Goal: Task Accomplishment & Management: Complete application form

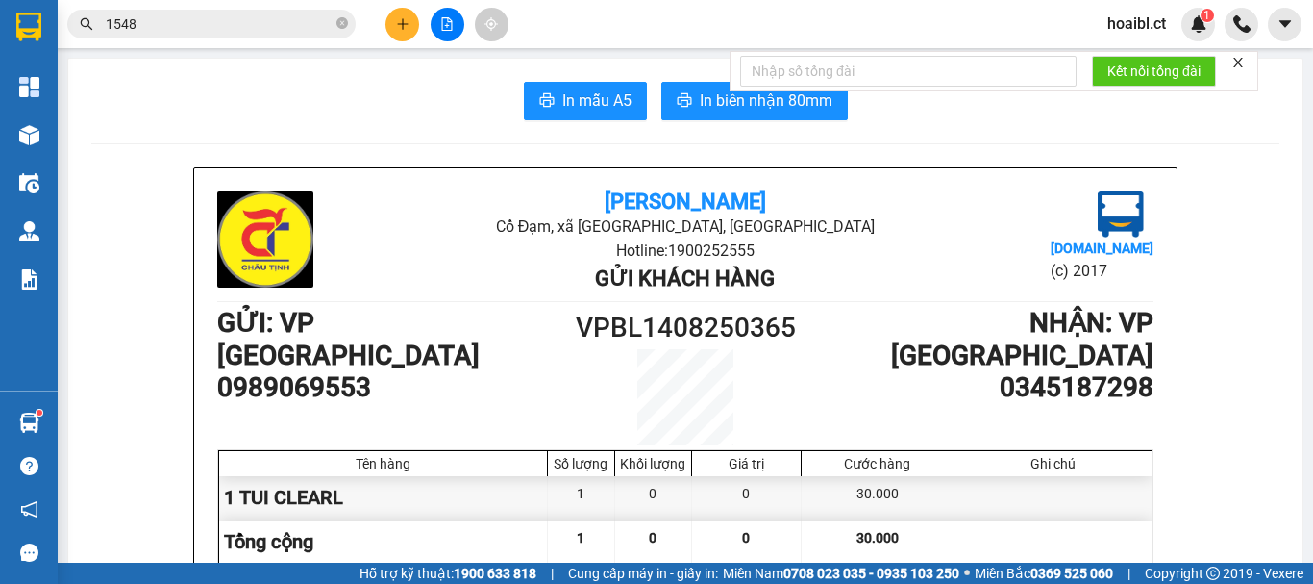
click at [398, 28] on icon "plus" at bounding box center [402, 23] width 13 height 13
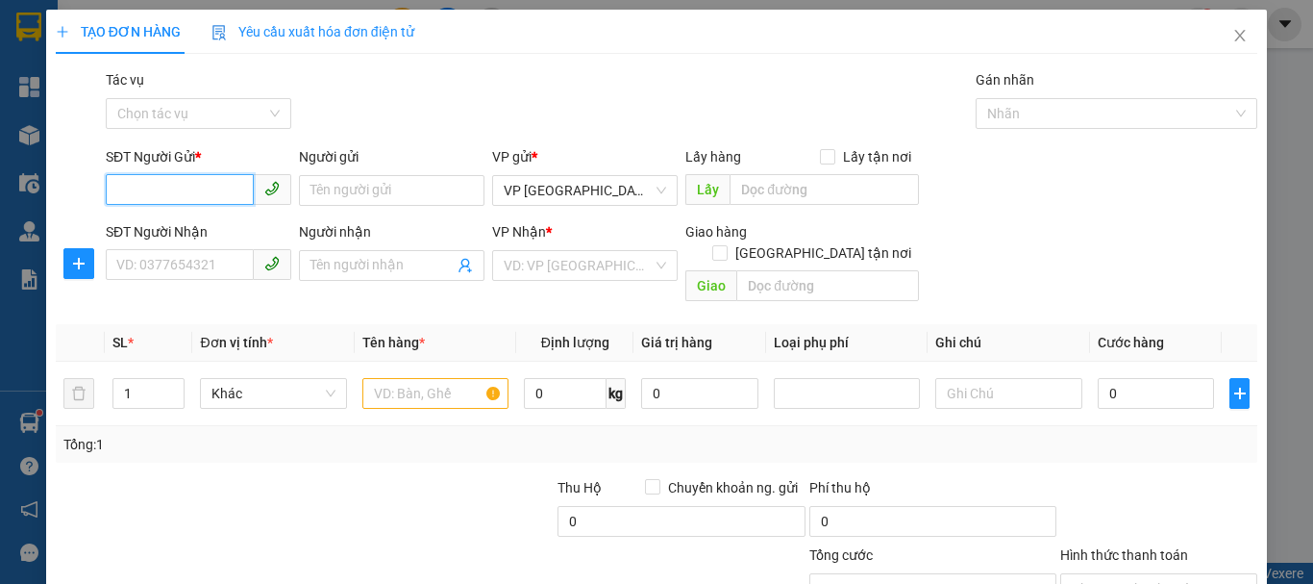
click at [166, 195] on input "SĐT Người Gửi *" at bounding box center [180, 189] width 148 height 31
click at [179, 265] on input "SĐT Người Nhận" at bounding box center [180, 264] width 148 height 31
type input "0339644515"
click at [176, 191] on input "SĐT Người Gửi *" at bounding box center [180, 189] width 148 height 31
type input "0979383891"
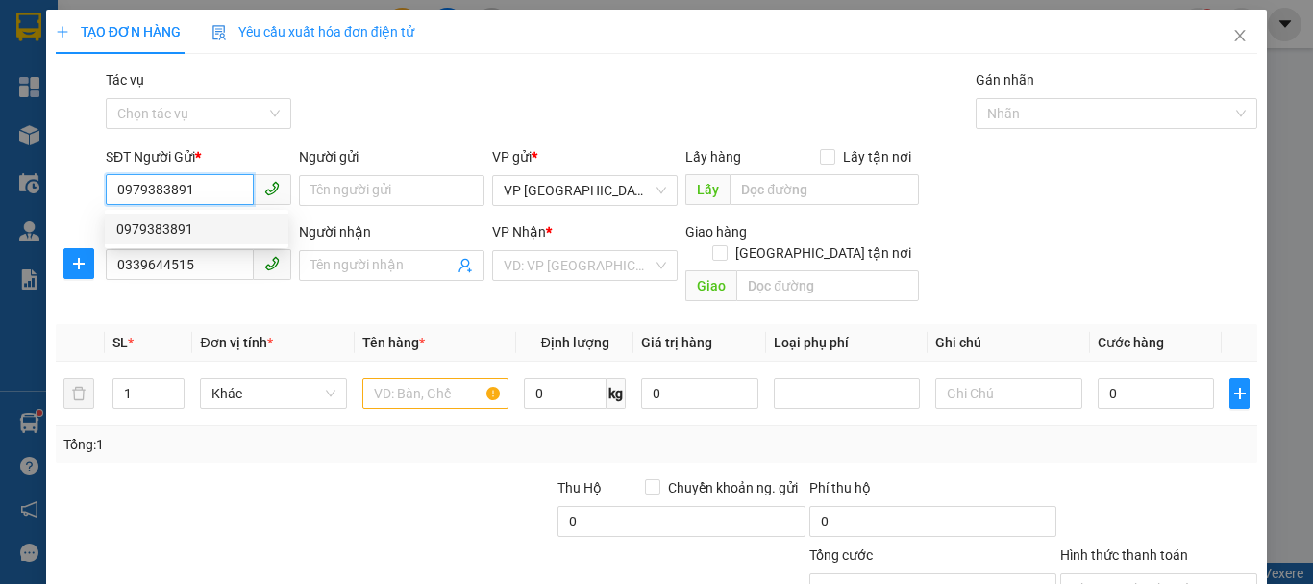
click at [182, 233] on div "0979383891" at bounding box center [196, 228] width 161 height 21
type input "100.000"
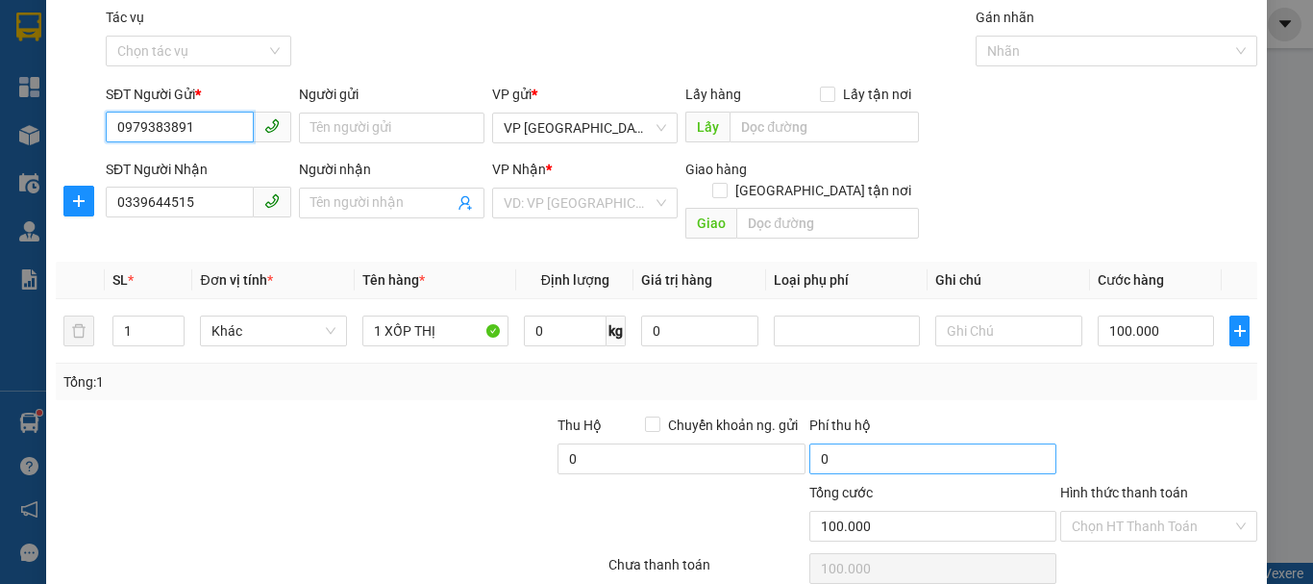
scroll to position [96, 0]
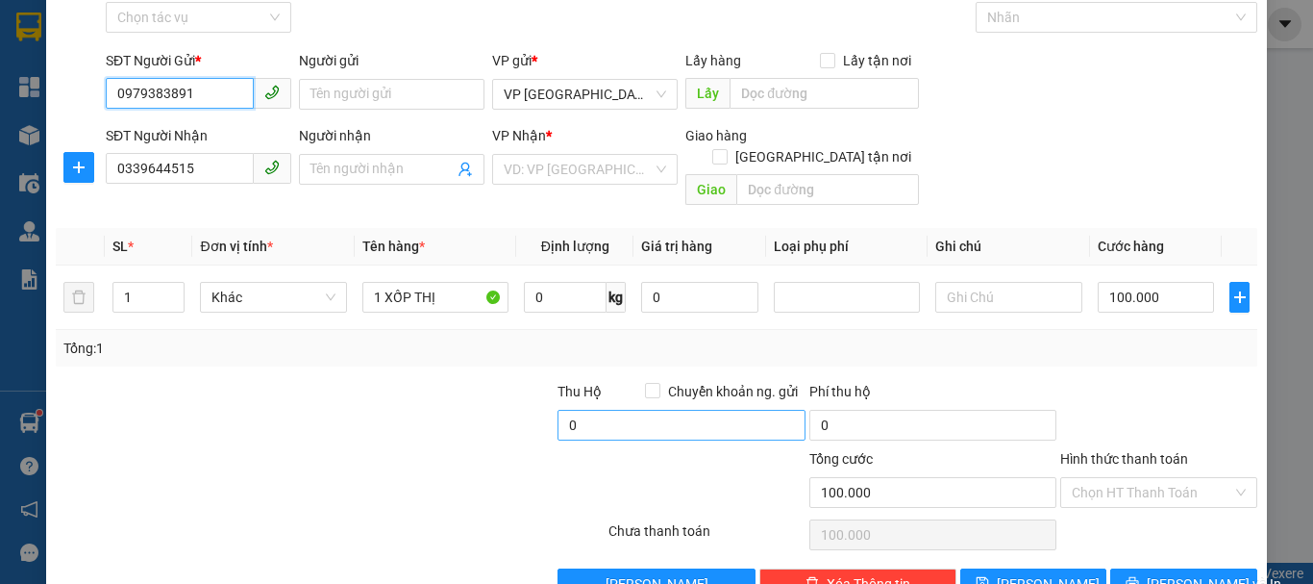
type input "0979383891"
click at [582, 410] on input "0" at bounding box center [681, 425] width 247 height 31
type input "400.000"
click at [629, 448] on div at bounding box center [707, 481] width 201 height 67
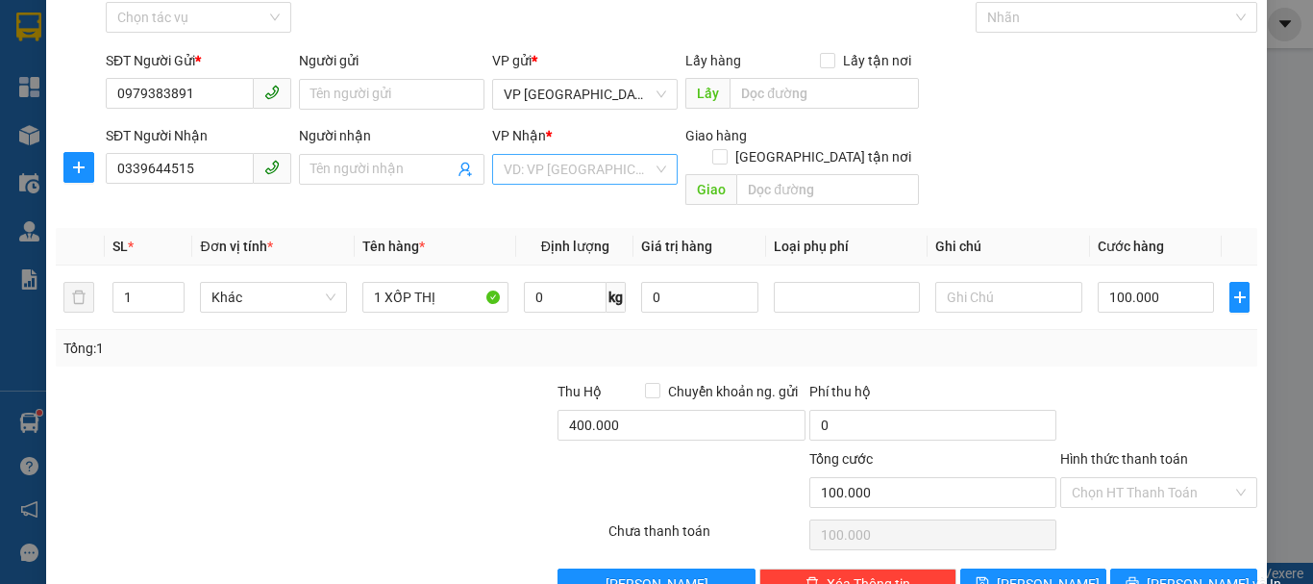
click at [555, 170] on input "search" at bounding box center [578, 169] width 149 height 29
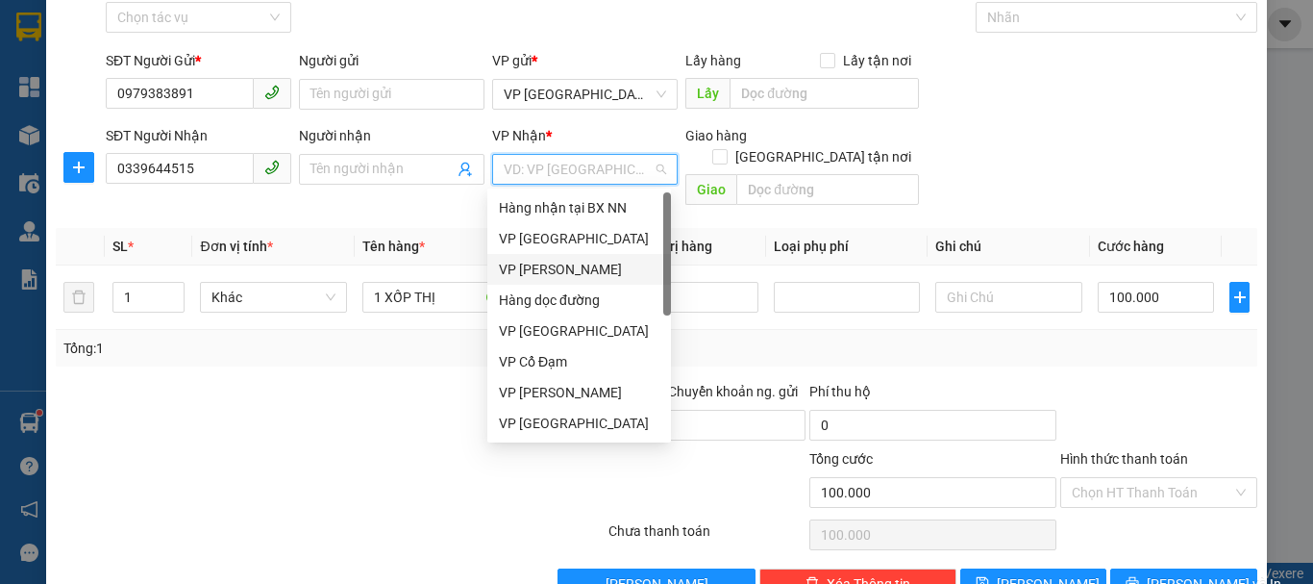
click at [560, 255] on div "VP [PERSON_NAME]" at bounding box center [580, 269] width 184 height 31
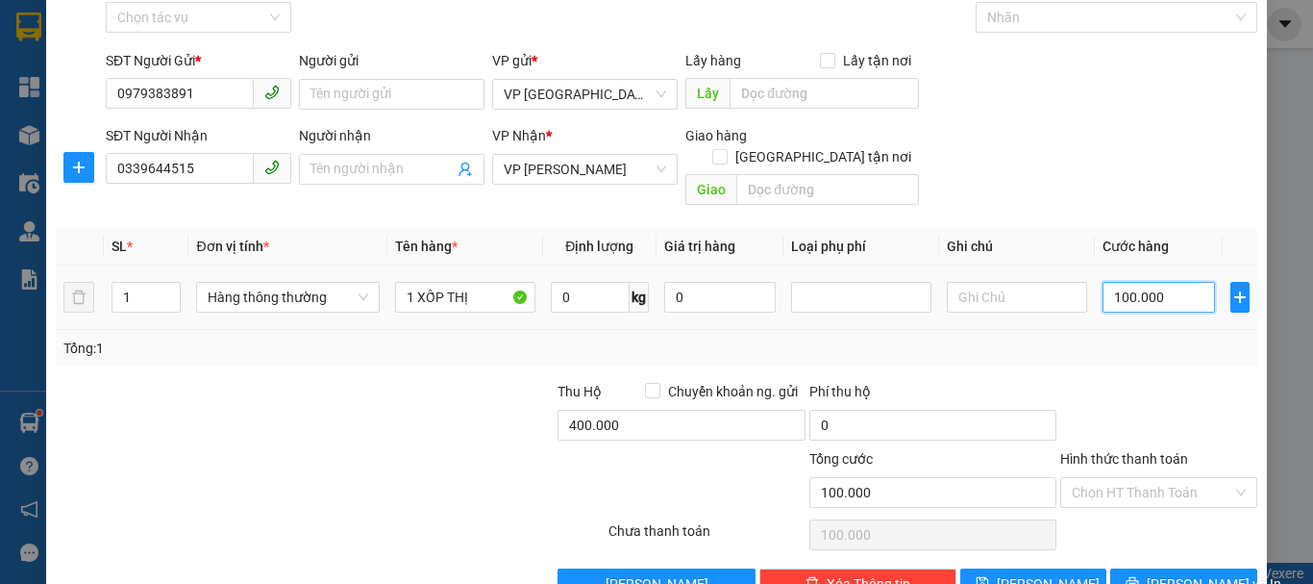
click at [1131, 282] on input "100.000" at bounding box center [1159, 297] width 113 height 31
type input "6"
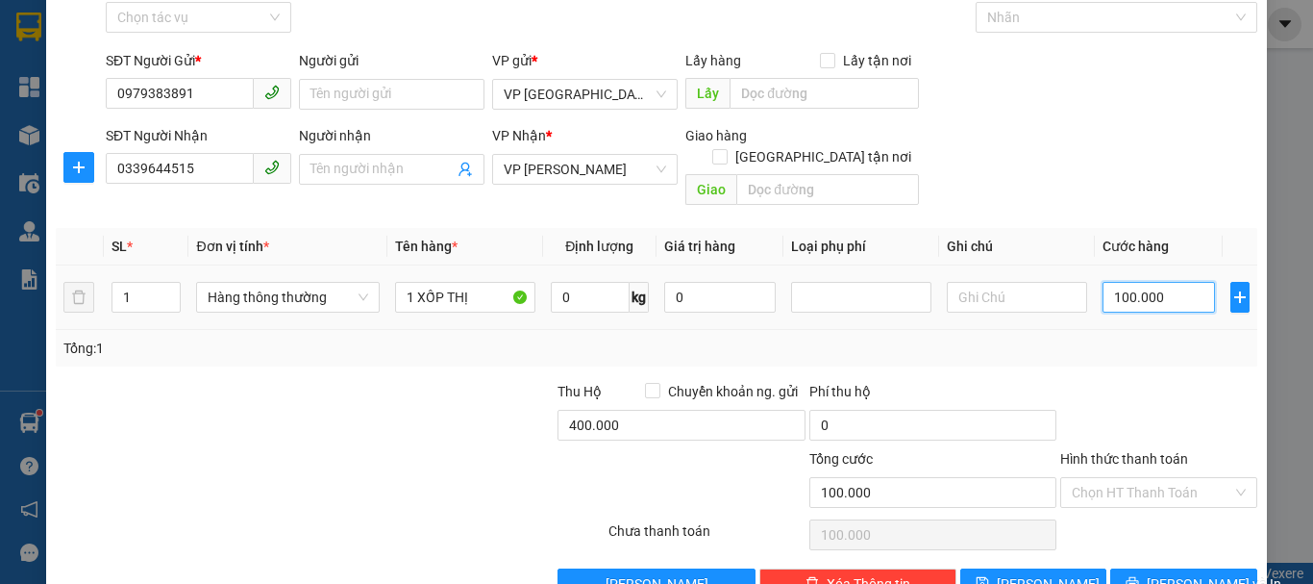
type input "6"
type input "60"
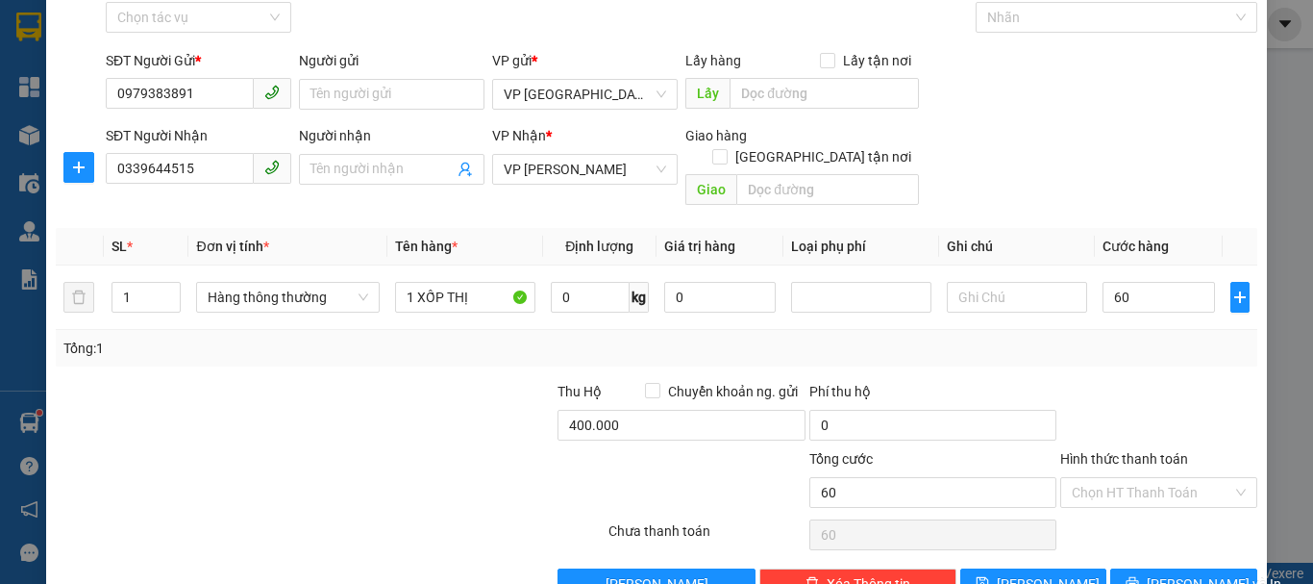
type input "60.000"
click at [1147, 381] on div at bounding box center [1159, 414] width 201 height 67
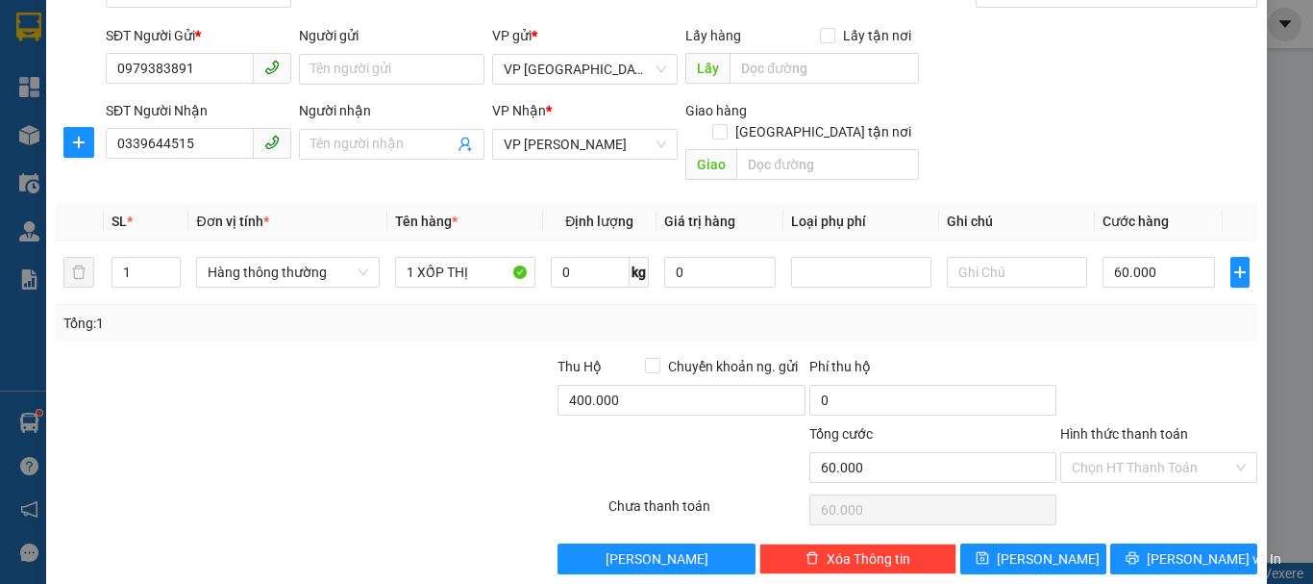
scroll to position [128, 0]
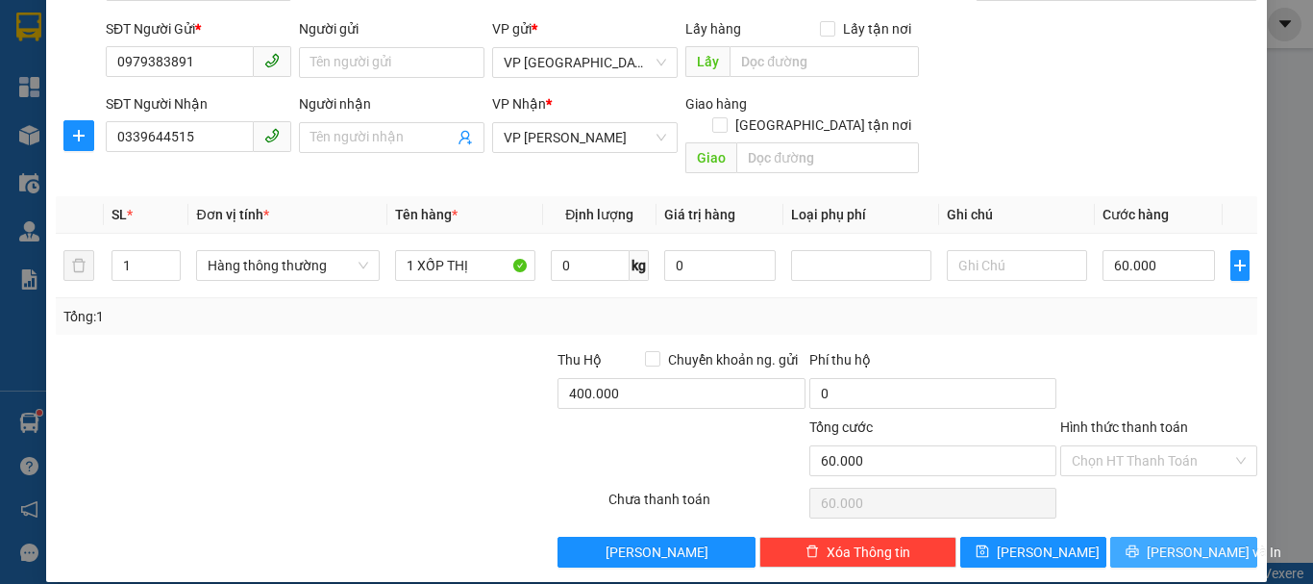
click at [1161, 541] on span "[PERSON_NAME] và In" at bounding box center [1214, 551] width 135 height 21
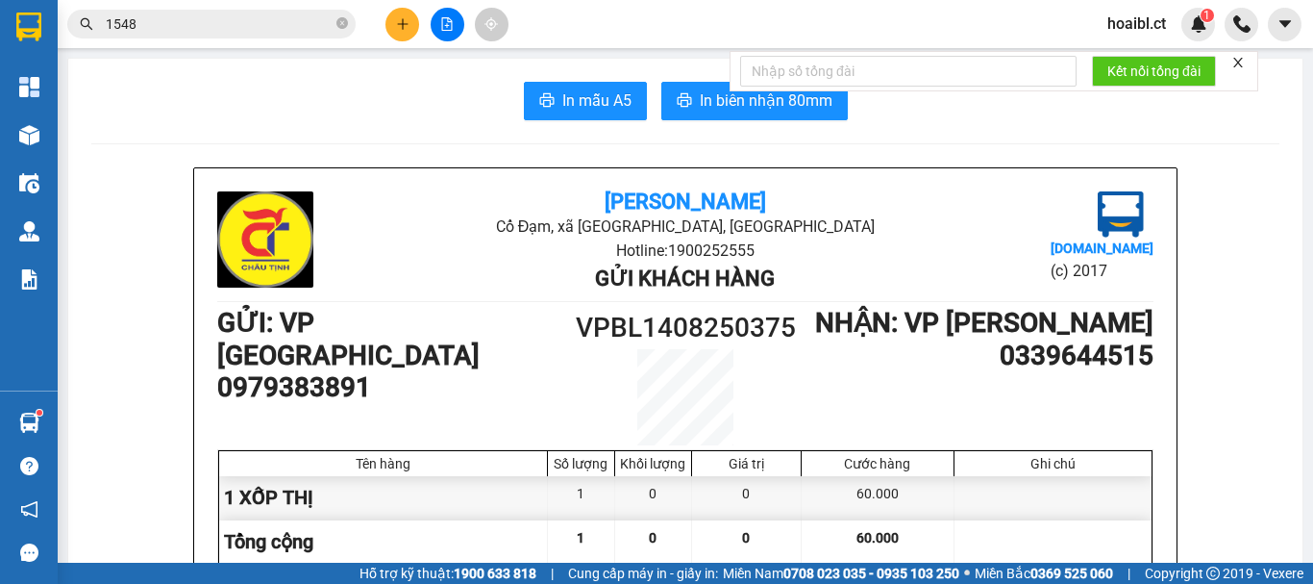
drag, startPoint x: 587, startPoint y: 253, endPoint x: 559, endPoint y: 218, distance: 44.5
drag, startPoint x: 559, startPoint y: 218, endPoint x: 588, endPoint y: 107, distance: 115.5
click at [588, 107] on span "In mẫu A5" at bounding box center [597, 100] width 69 height 24
click at [399, 20] on icon "plus" at bounding box center [402, 23] width 13 height 13
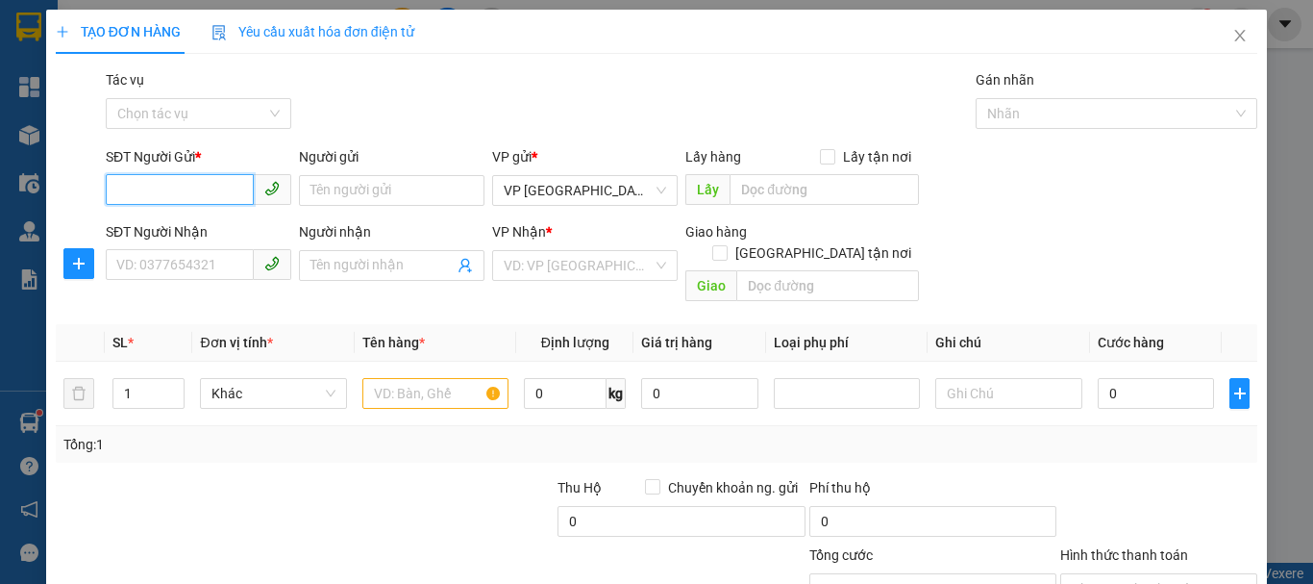
click at [175, 195] on input "SĐT Người Gửi *" at bounding box center [180, 189] width 148 height 31
type input "0979383891"
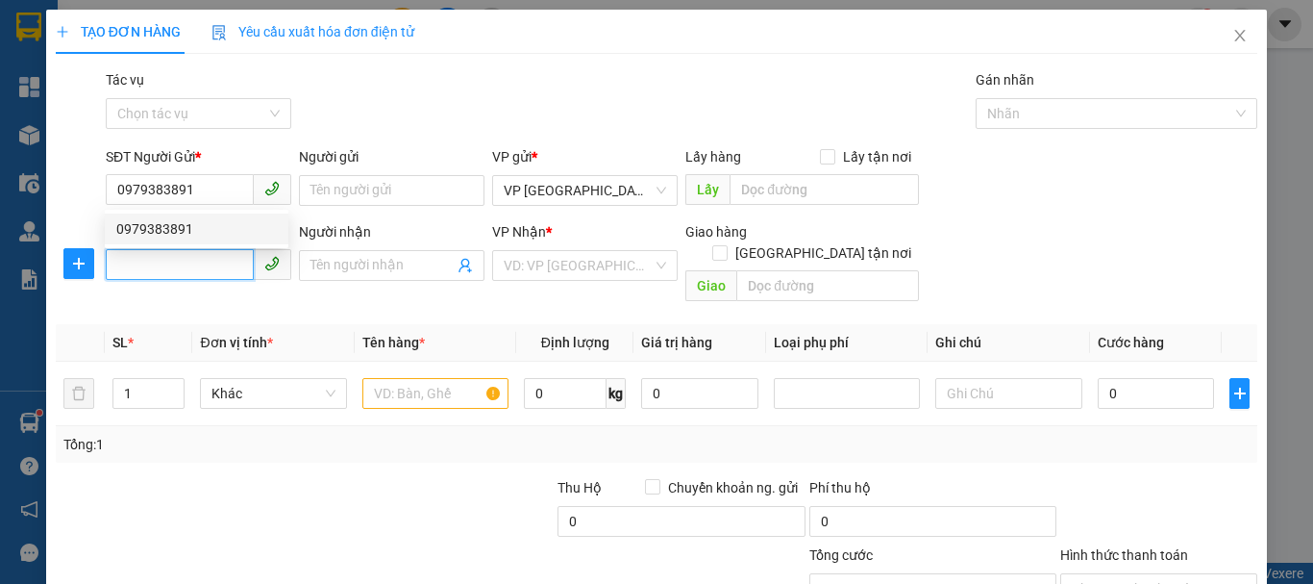
click at [150, 274] on input "SĐT Người Nhận" at bounding box center [180, 264] width 148 height 31
type input "0976212066"
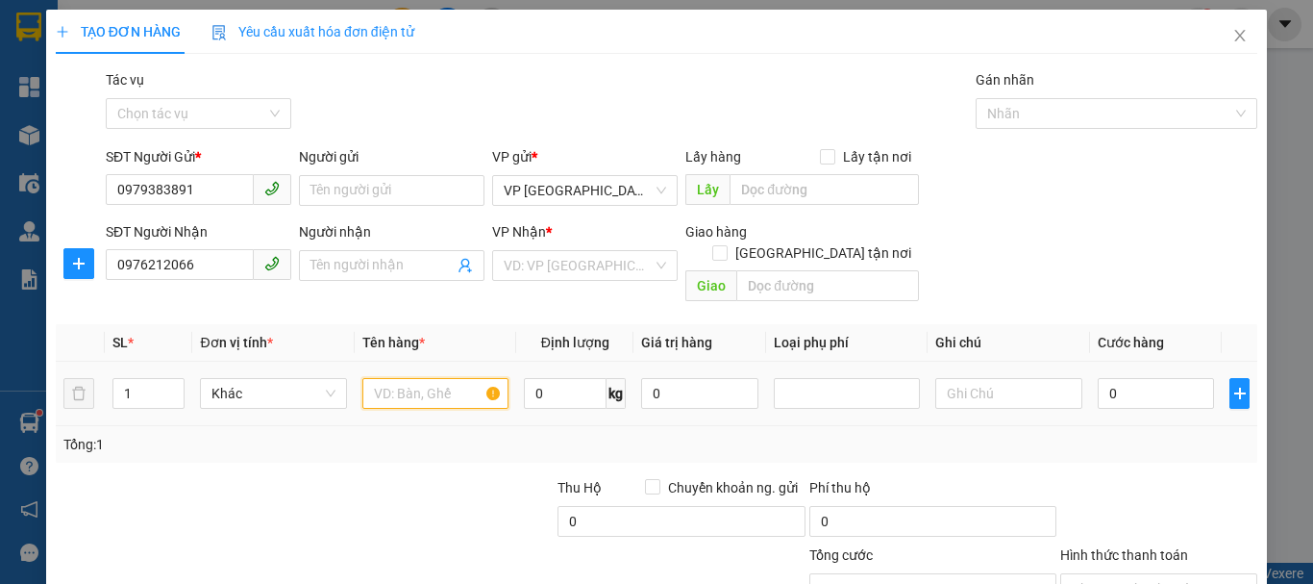
click at [402, 378] on input "text" at bounding box center [436, 393] width 146 height 31
click at [538, 265] on input "search" at bounding box center [578, 265] width 149 height 29
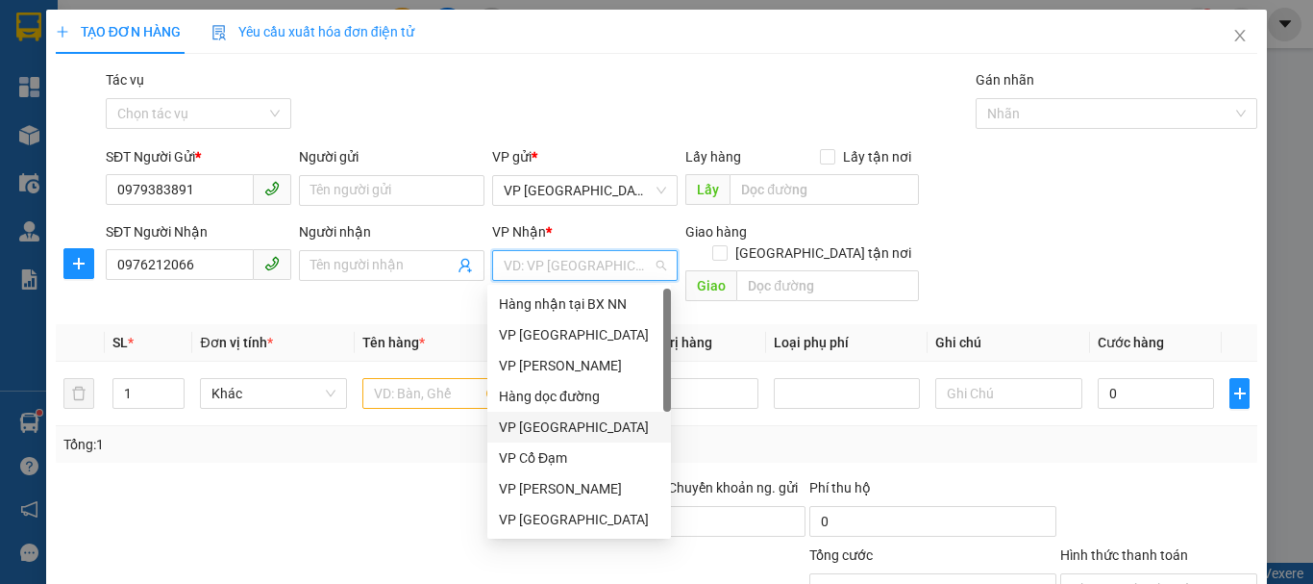
click at [563, 426] on div "VP [GEOGRAPHIC_DATA]" at bounding box center [579, 426] width 161 height 21
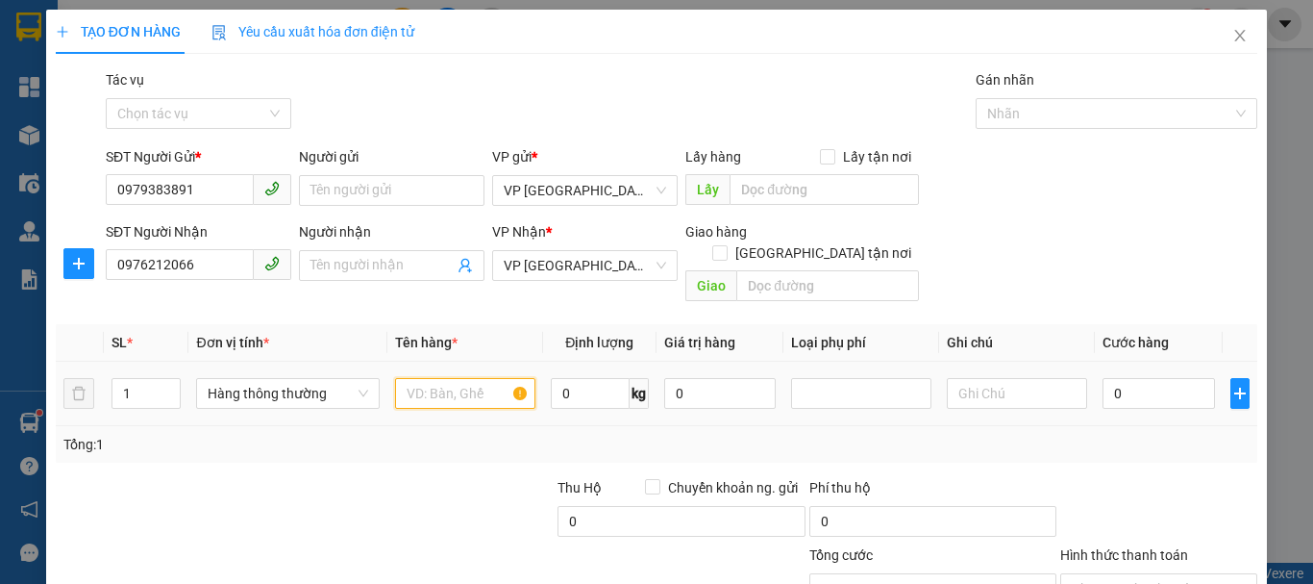
click at [442, 378] on input "text" at bounding box center [465, 393] width 140 height 31
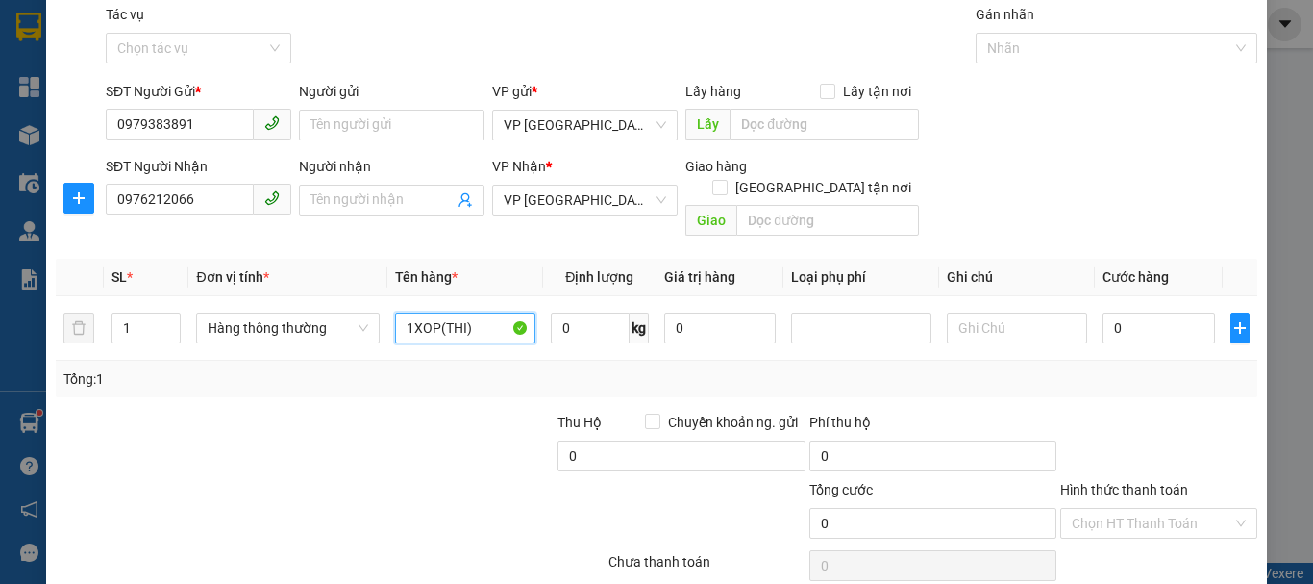
scroll to position [96, 0]
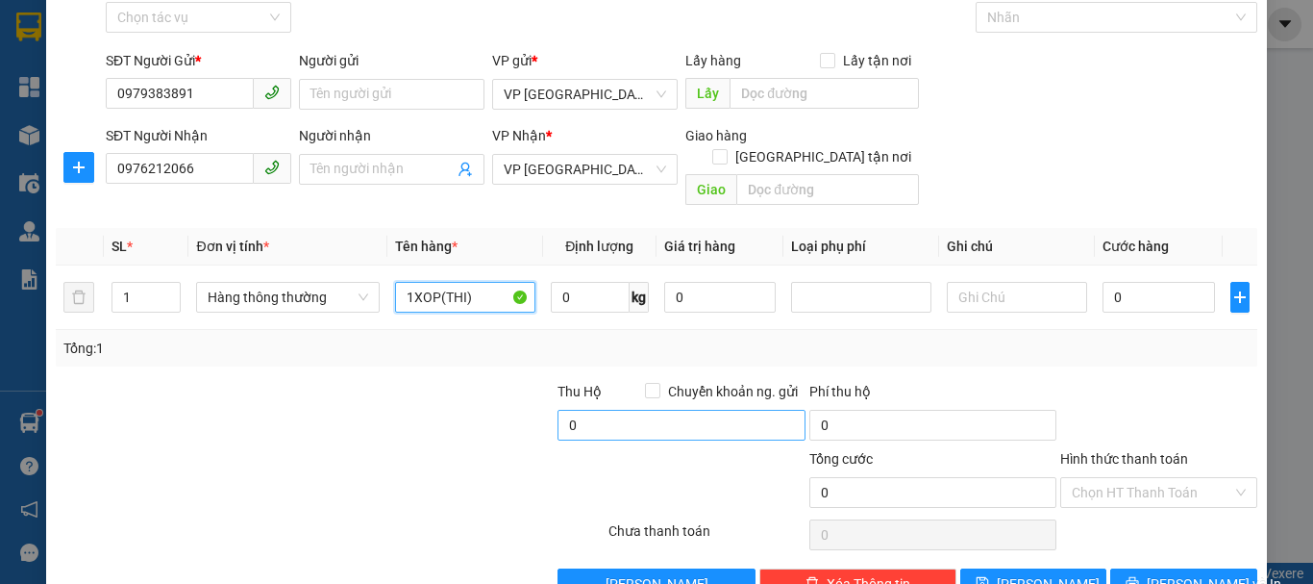
type input "1XOP(THI)"
click at [578, 410] on input "0" at bounding box center [681, 425] width 247 height 31
type input "700.000"
click at [669, 469] on div at bounding box center [707, 481] width 201 height 67
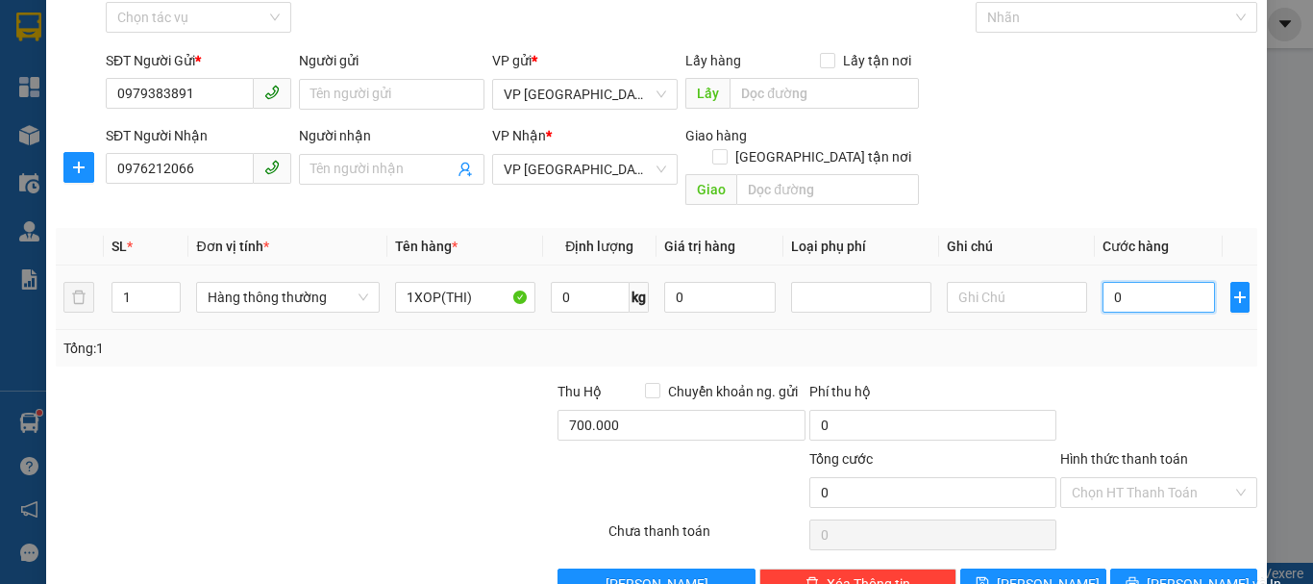
click at [1127, 282] on input "0" at bounding box center [1159, 297] width 113 height 31
type input "1"
type input "10"
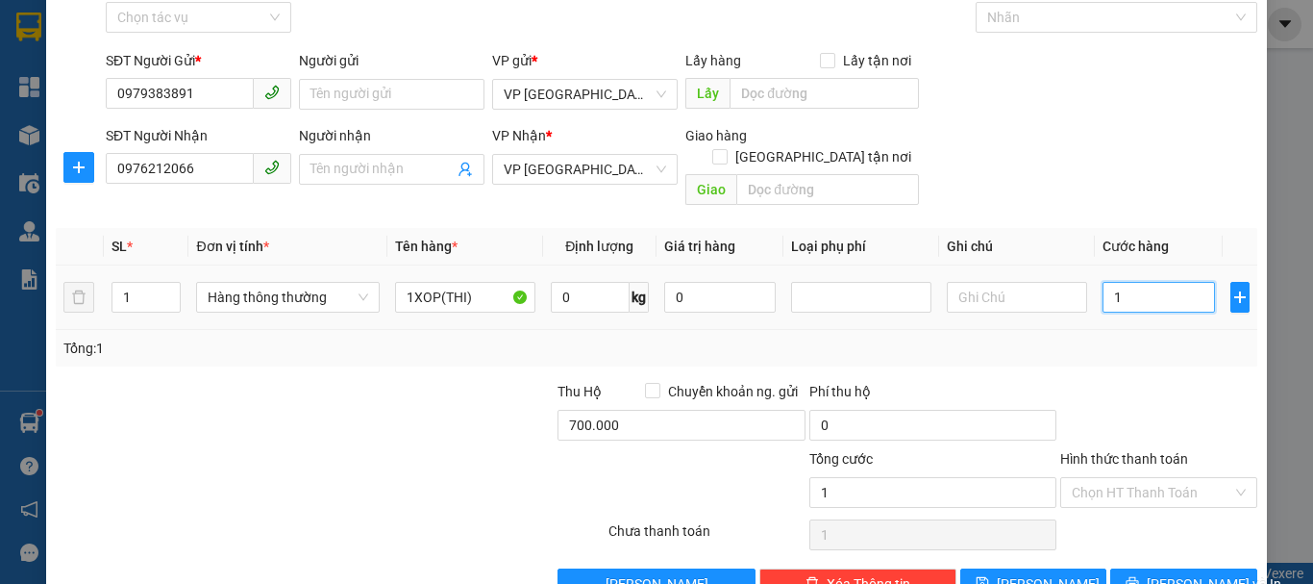
type input "10"
type input "100"
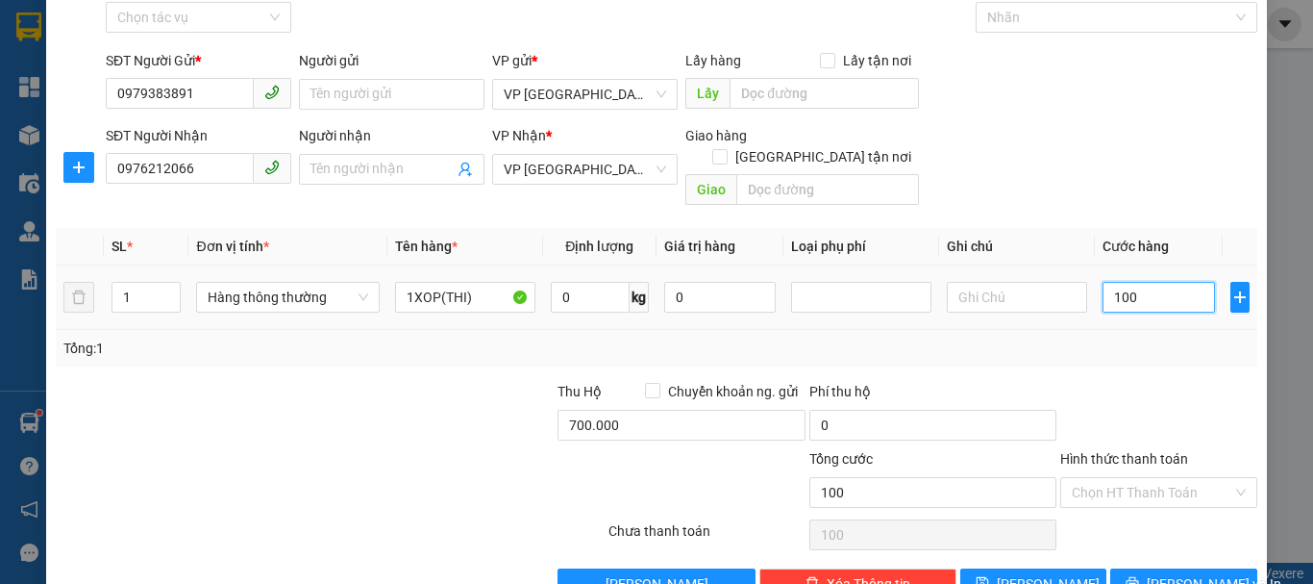
type input "1.000"
type input "100"
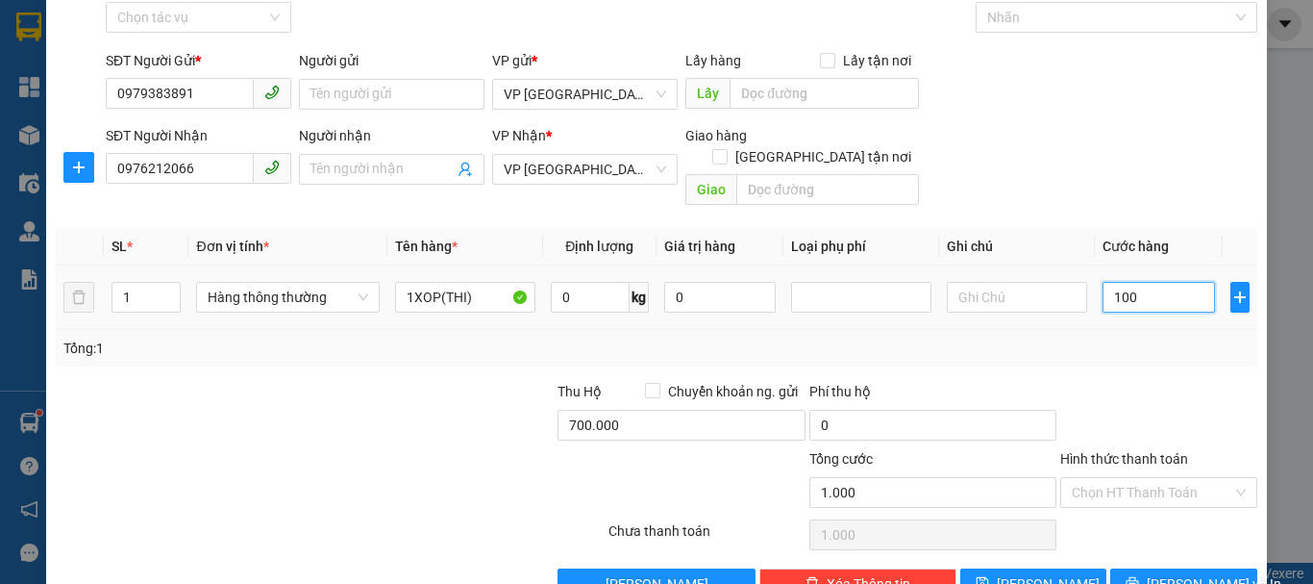
type input "100"
type input "100.000"
click at [1138, 381] on div at bounding box center [1159, 414] width 201 height 67
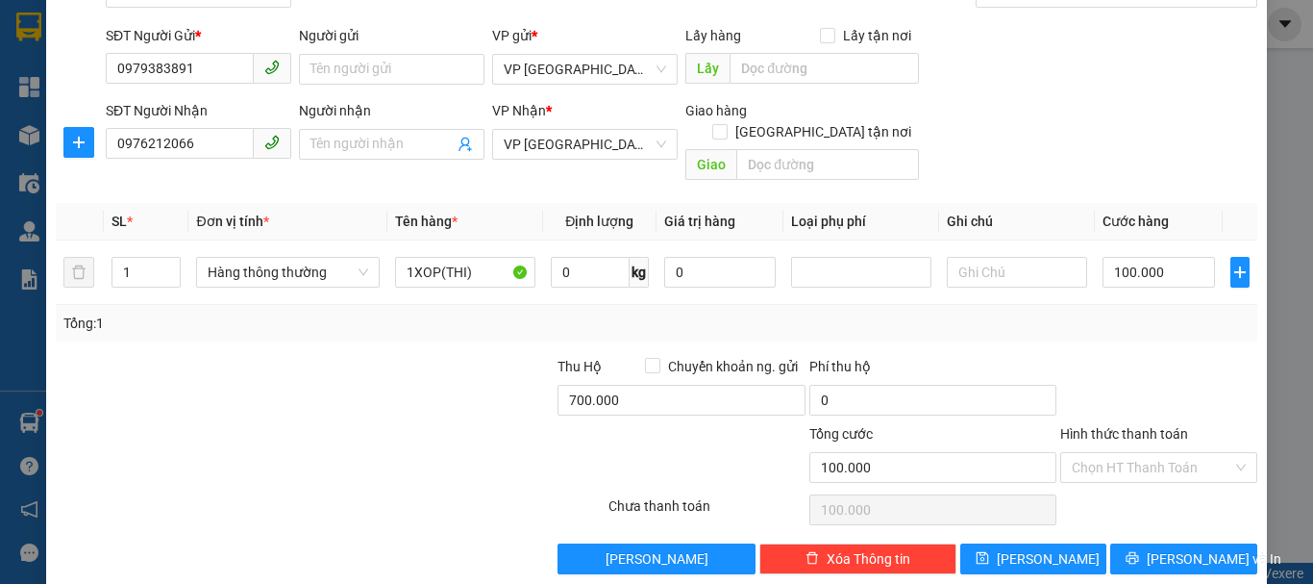
scroll to position [128, 0]
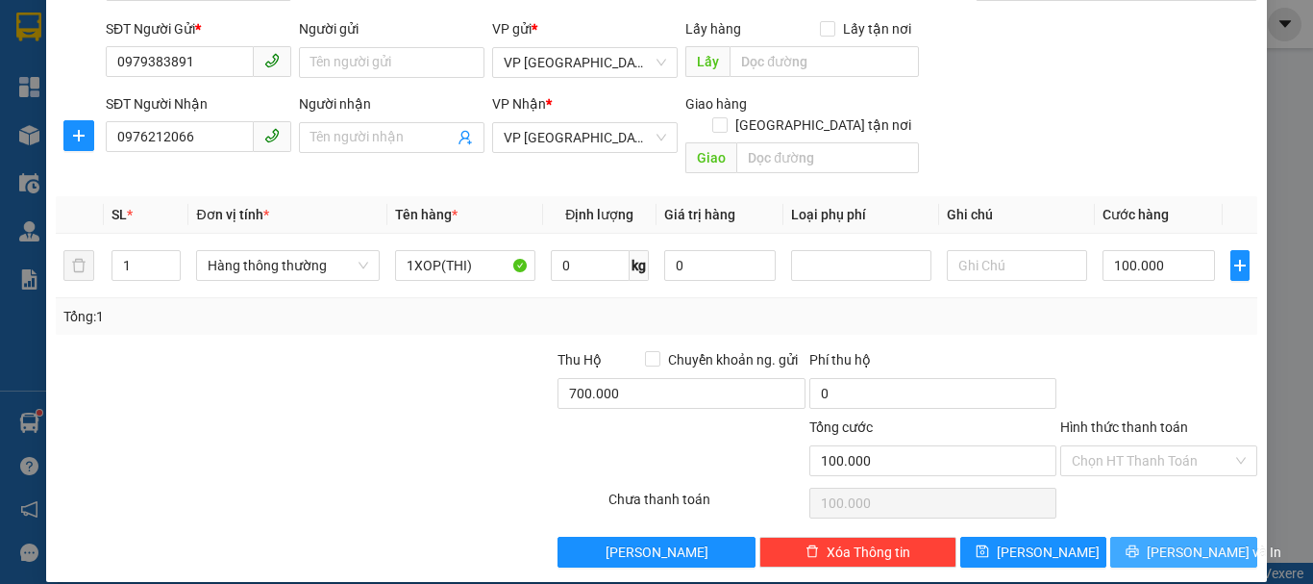
click at [1155, 541] on span "[PERSON_NAME] và In" at bounding box center [1214, 551] width 135 height 21
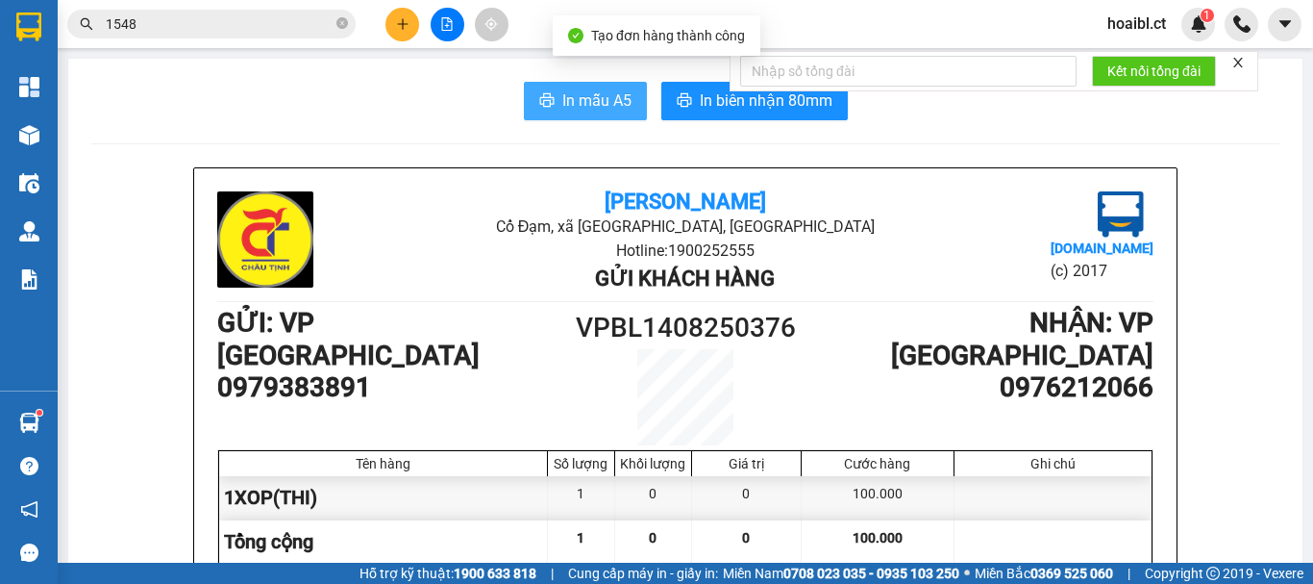
click at [586, 107] on span "In mẫu A5" at bounding box center [597, 100] width 69 height 24
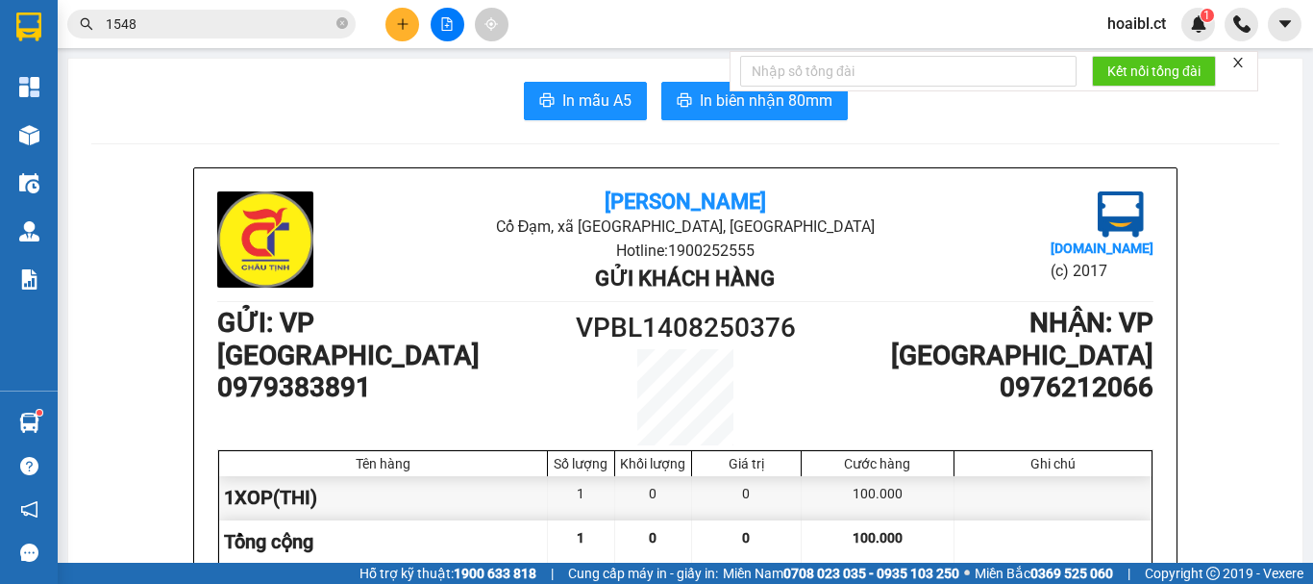
click at [407, 23] on icon "plus" at bounding box center [402, 23] width 13 height 13
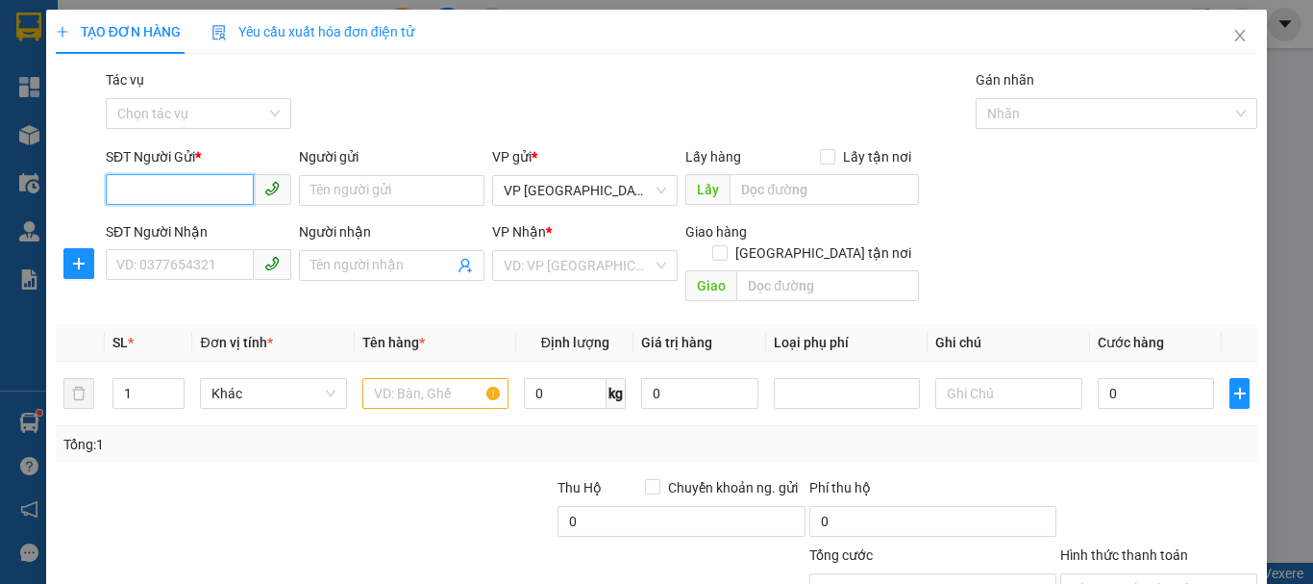
click at [176, 180] on input "SĐT Người Gửi *" at bounding box center [180, 189] width 148 height 31
type input "0868825558"
click at [185, 233] on div "0868825558" at bounding box center [196, 228] width 161 height 21
type input "0974927681"
type input "40.000"
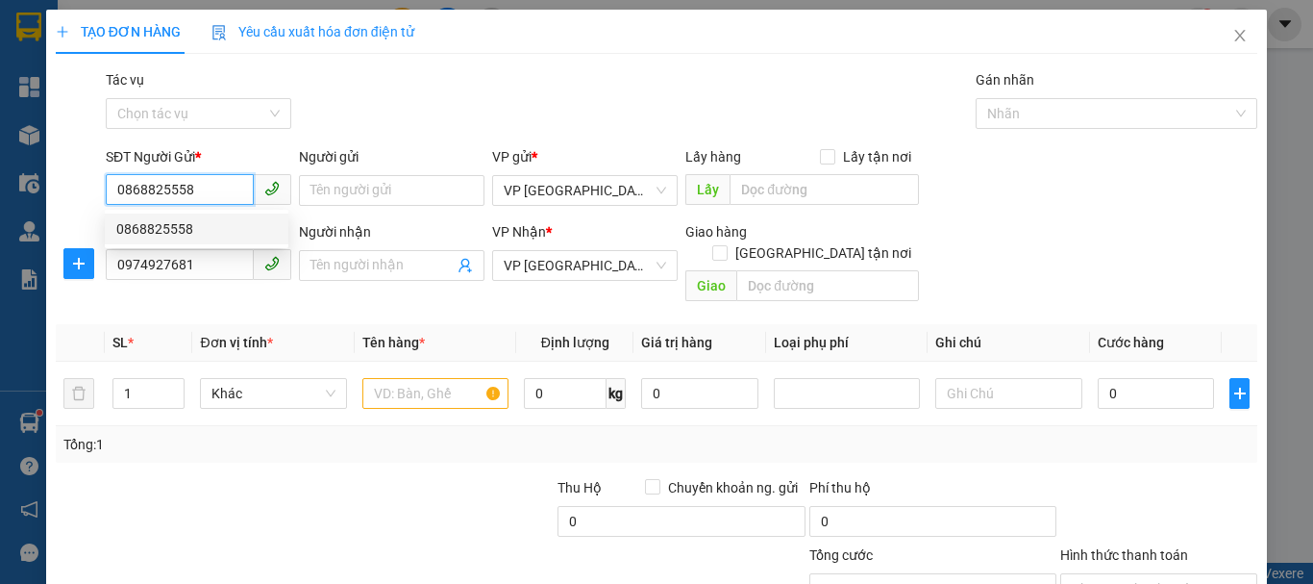
type input "40.000"
type input "0868825558"
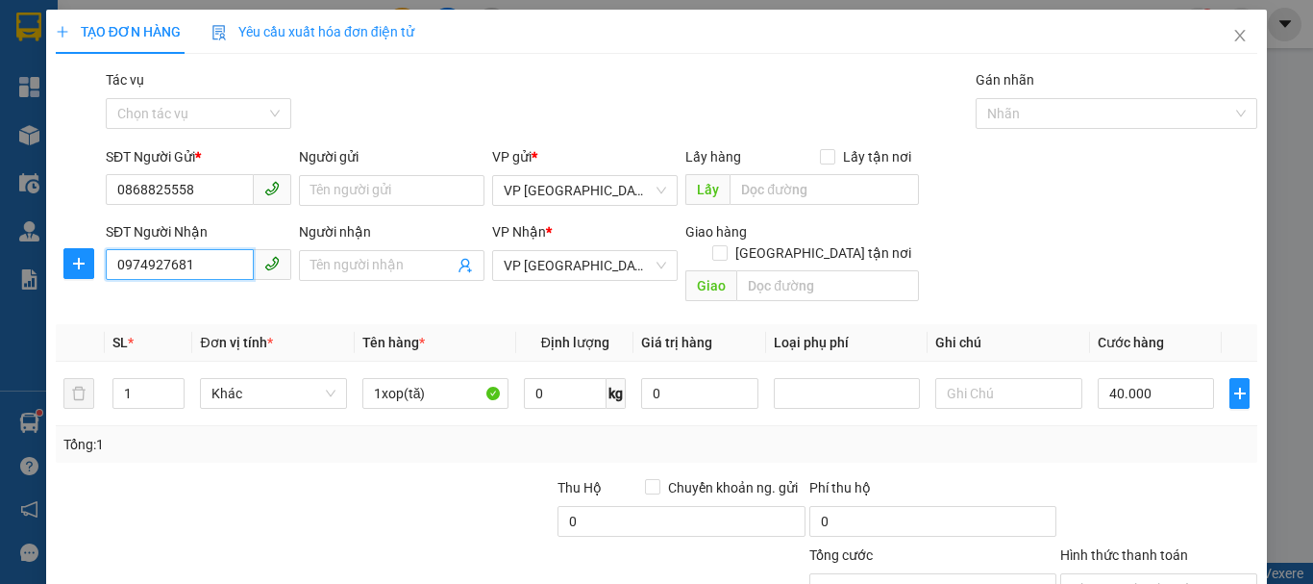
click at [146, 266] on input "0974927681" at bounding box center [180, 264] width 148 height 31
click at [558, 265] on span "VP [GEOGRAPHIC_DATA]" at bounding box center [585, 265] width 163 height 29
type input "0972369981"
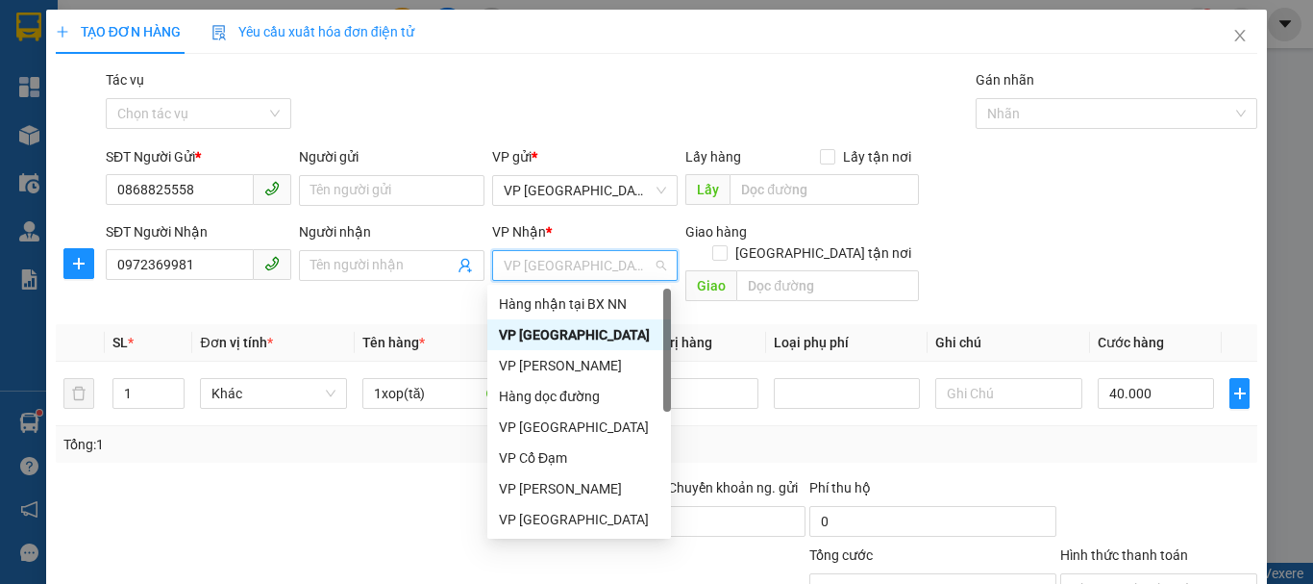
click at [558, 265] on span "VP [GEOGRAPHIC_DATA]" at bounding box center [585, 265] width 163 height 29
click at [547, 363] on div "VP [PERSON_NAME]" at bounding box center [579, 365] width 161 height 21
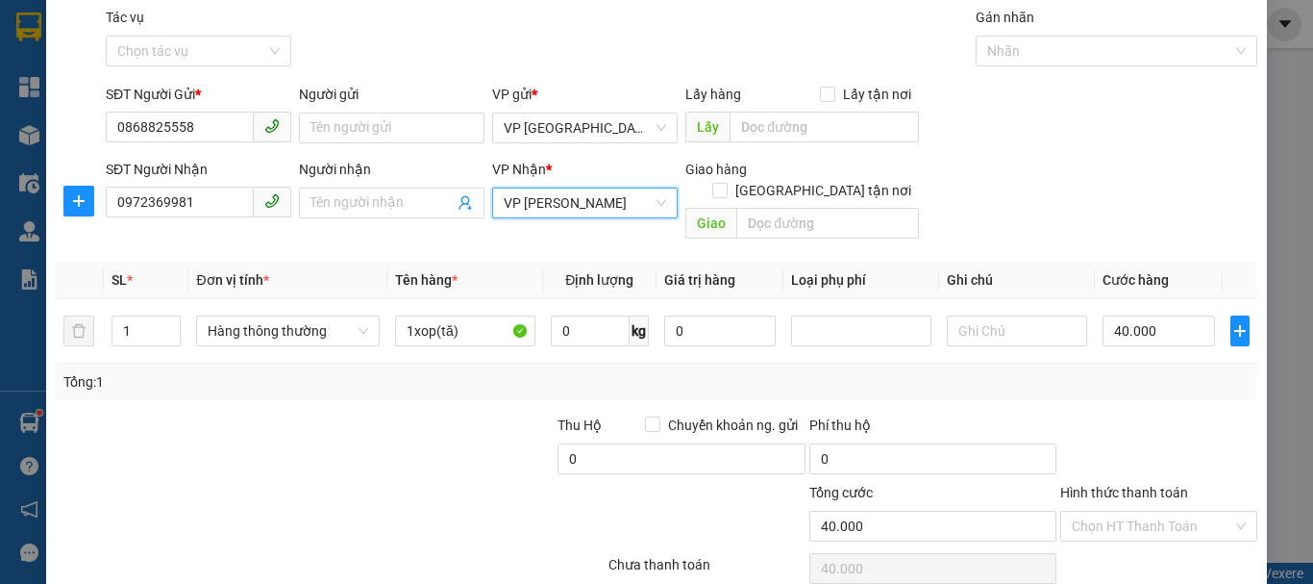
scroll to position [96, 0]
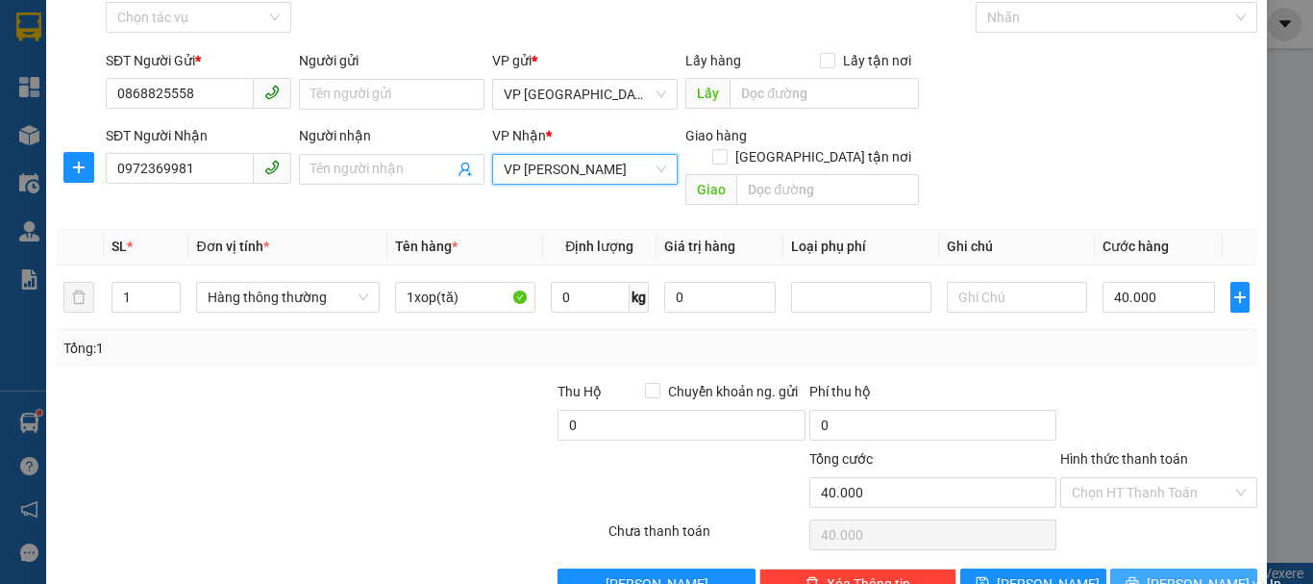
click at [1176, 573] on span "[PERSON_NAME] và In" at bounding box center [1214, 583] width 135 height 21
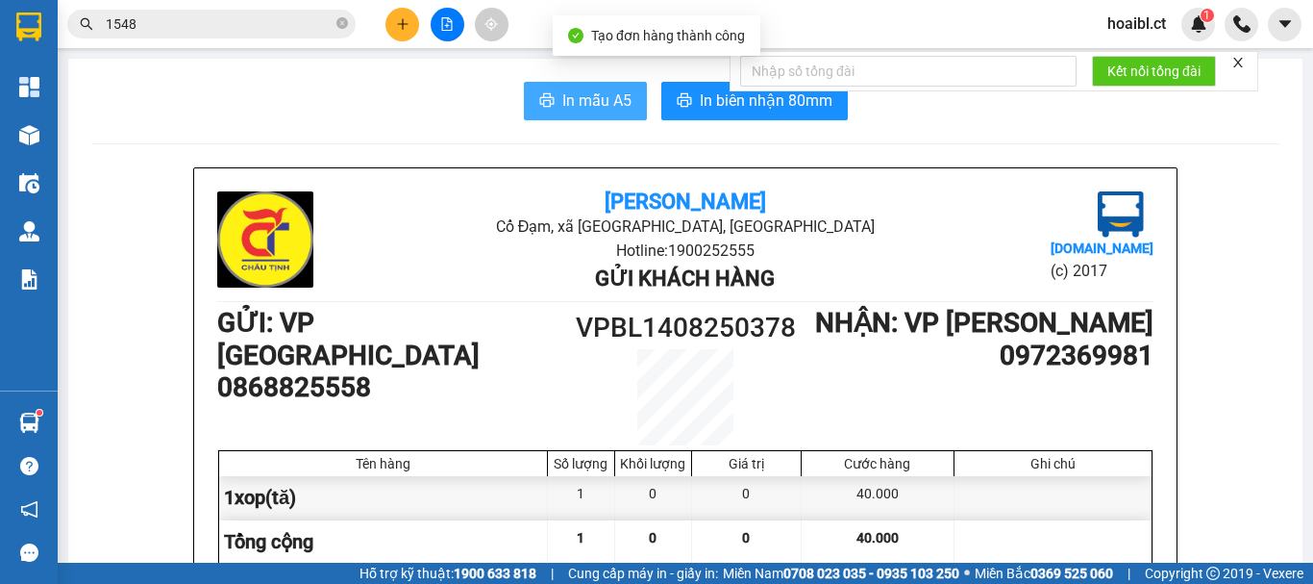
click at [584, 100] on span "In mẫu A5" at bounding box center [597, 100] width 69 height 24
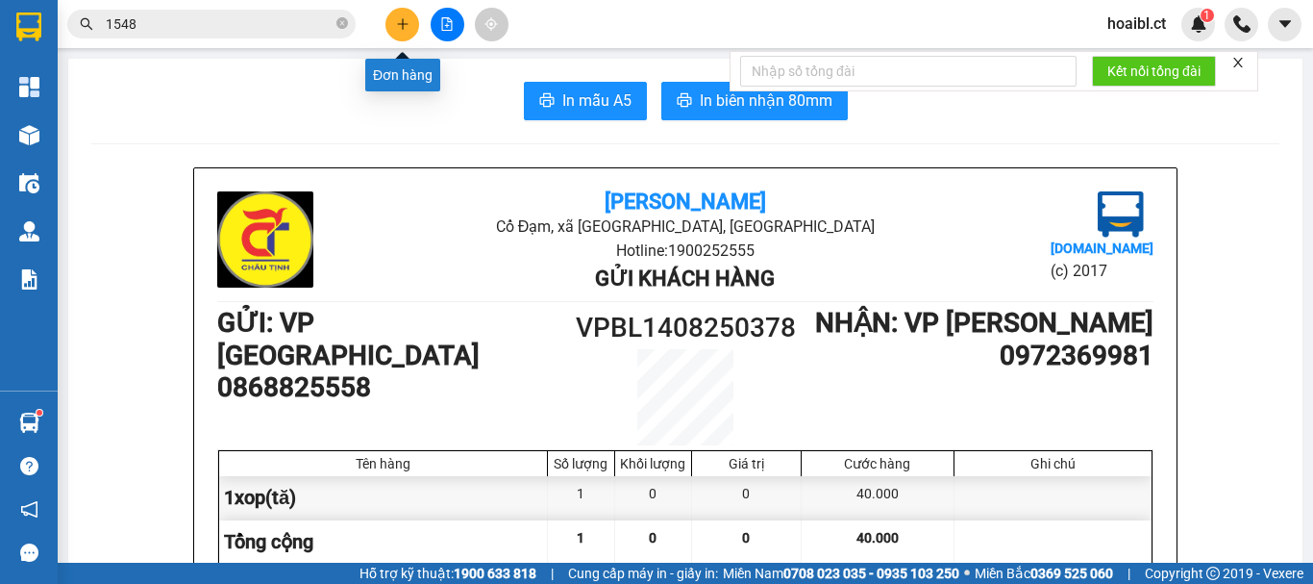
click at [401, 27] on icon "plus" at bounding box center [402, 23] width 13 height 13
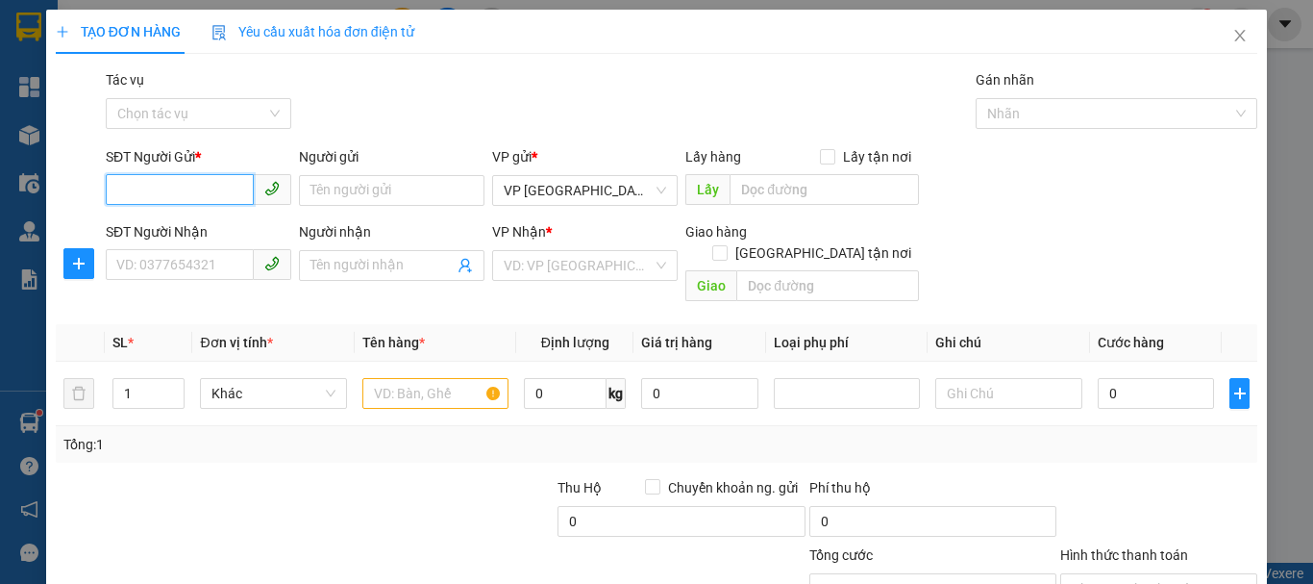
click at [168, 199] on input "SĐT Người Gửi *" at bounding box center [180, 189] width 148 height 31
type input "0357254652"
click at [188, 232] on div "0357254652 - [PERSON_NAME]" at bounding box center [210, 228] width 189 height 21
type input "hiền hải"
type input "0386693354"
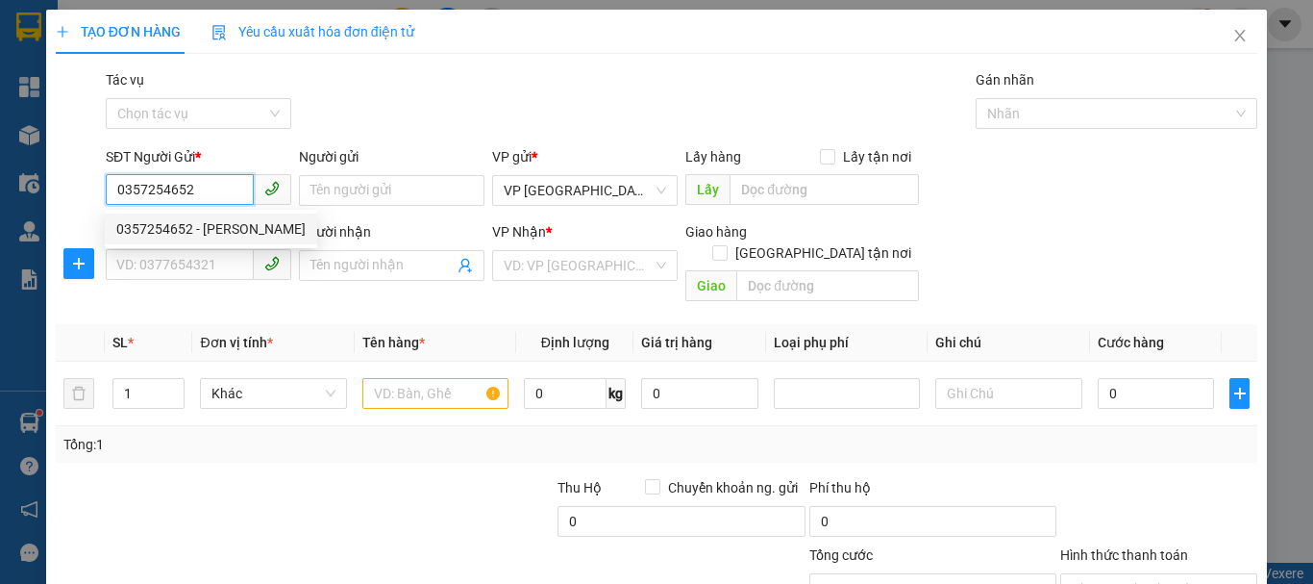
type input "a đức"
type input "40.000"
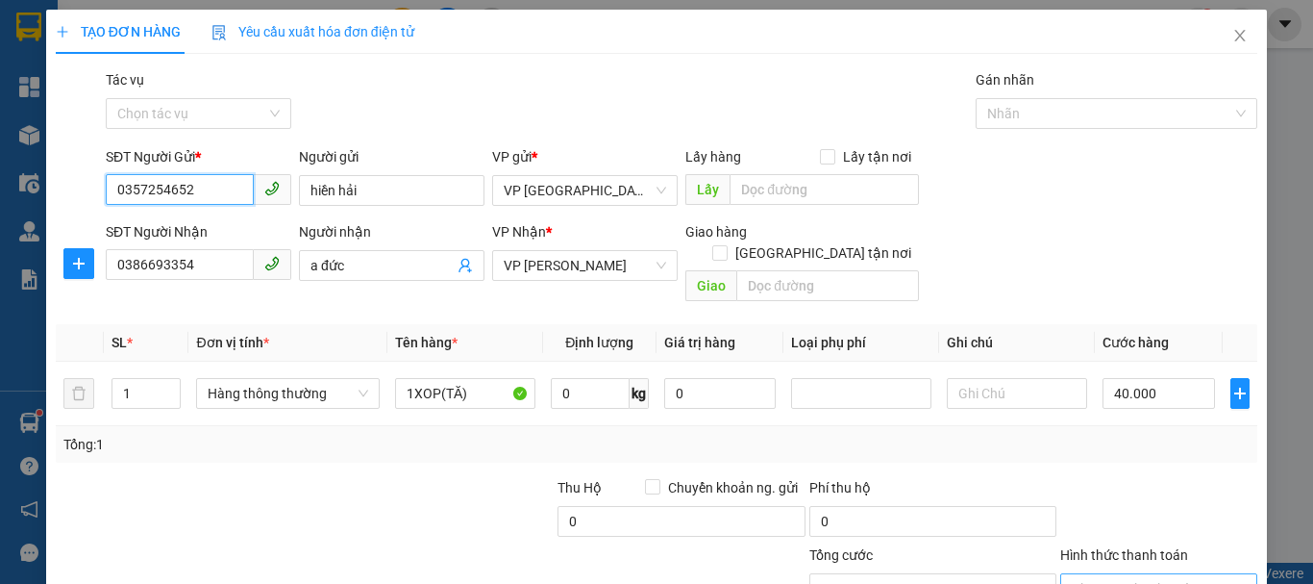
type input "0357254652"
click at [1103, 574] on input "Hình thức thanh toán" at bounding box center [1152, 588] width 161 height 29
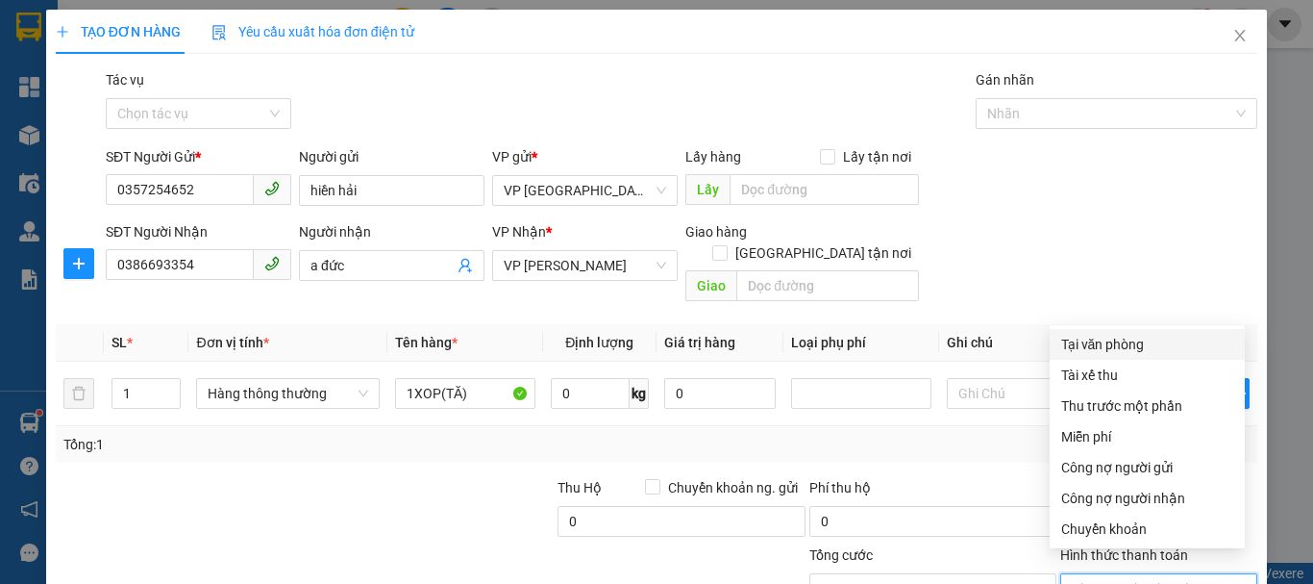
click at [1104, 334] on div "Tại văn phòng" at bounding box center [1148, 344] width 172 height 21
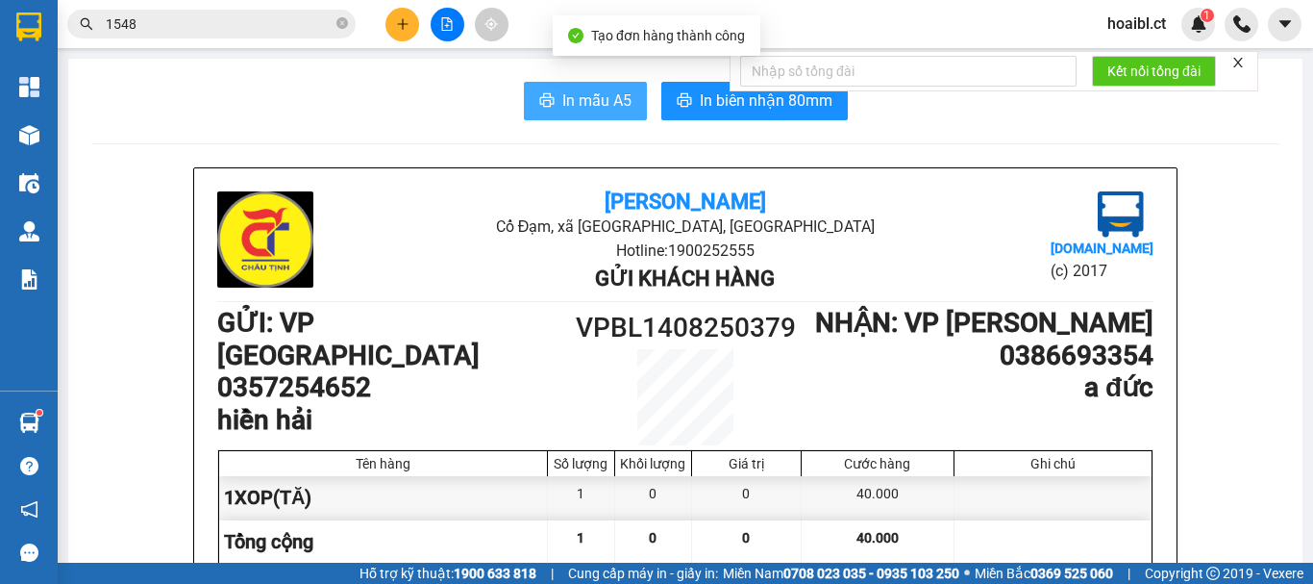
click at [571, 94] on span "In mẫu A5" at bounding box center [597, 100] width 69 height 24
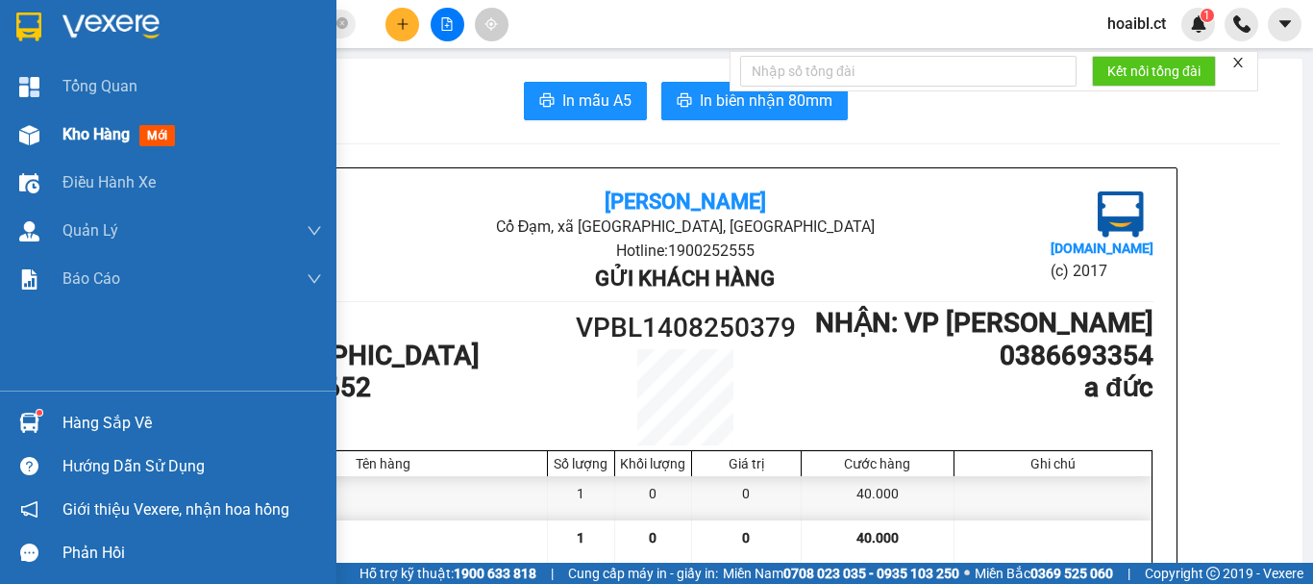
click at [36, 139] on img at bounding box center [29, 135] width 20 height 20
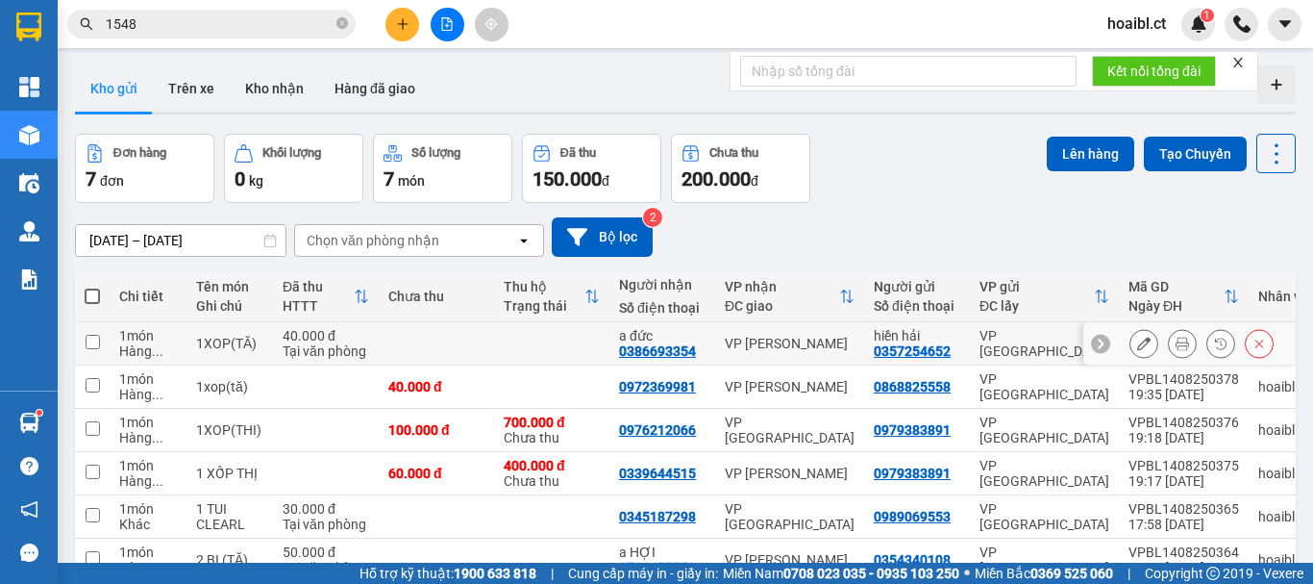
click at [698, 328] on div "a đức" at bounding box center [662, 335] width 87 height 15
checkbox input "true"
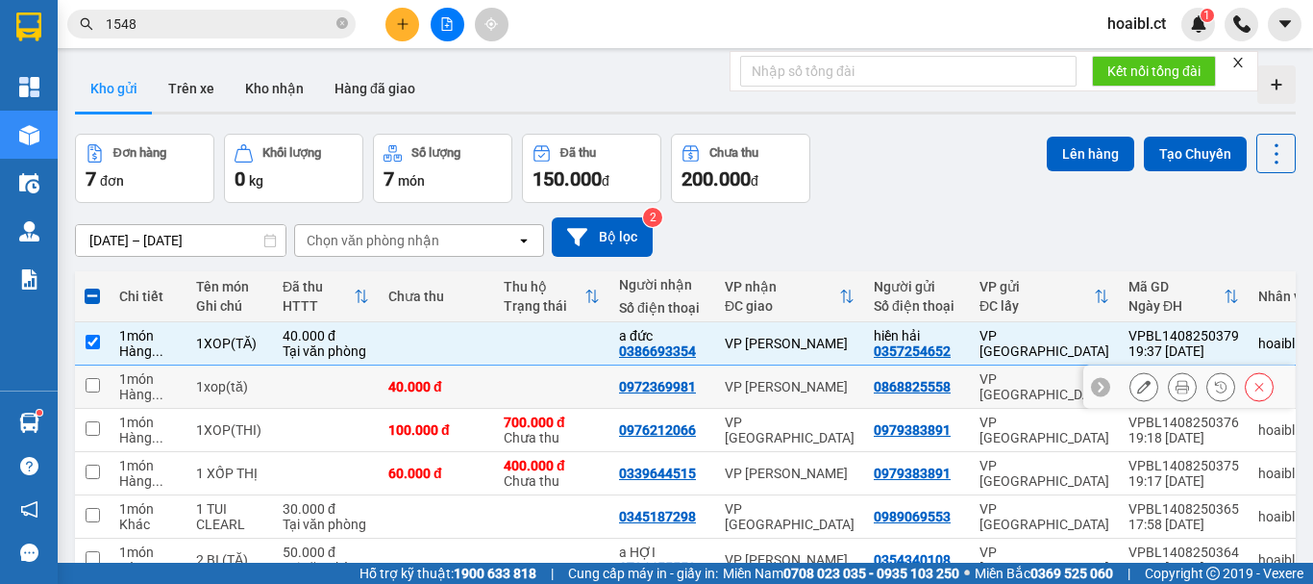
click at [704, 379] on div "0972369981" at bounding box center [662, 386] width 87 height 15
checkbox input "true"
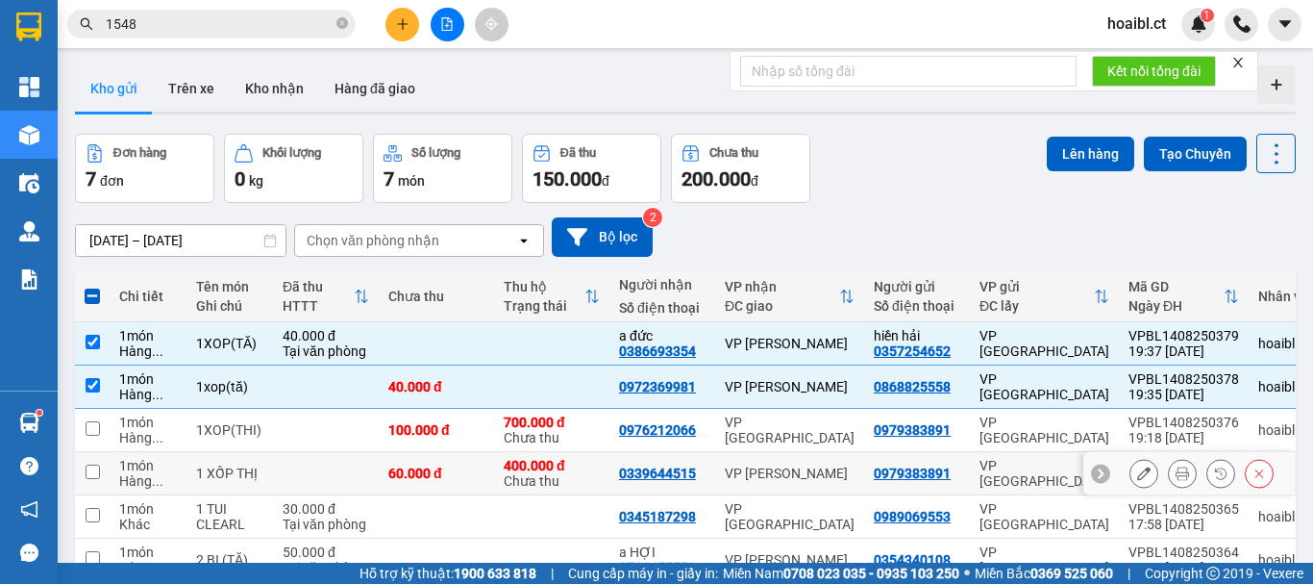
click at [725, 465] on div "VP [PERSON_NAME]" at bounding box center [790, 472] width 130 height 15
checkbox input "true"
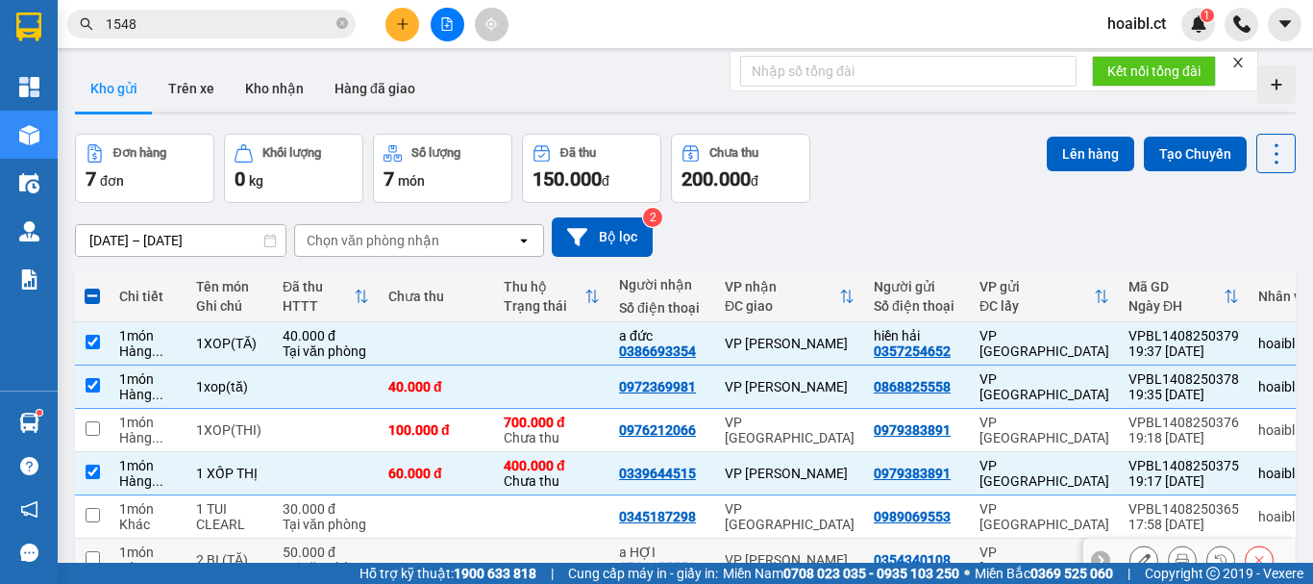
click at [718, 538] on td "VP [PERSON_NAME]" at bounding box center [789, 559] width 149 height 43
checkbox input "true"
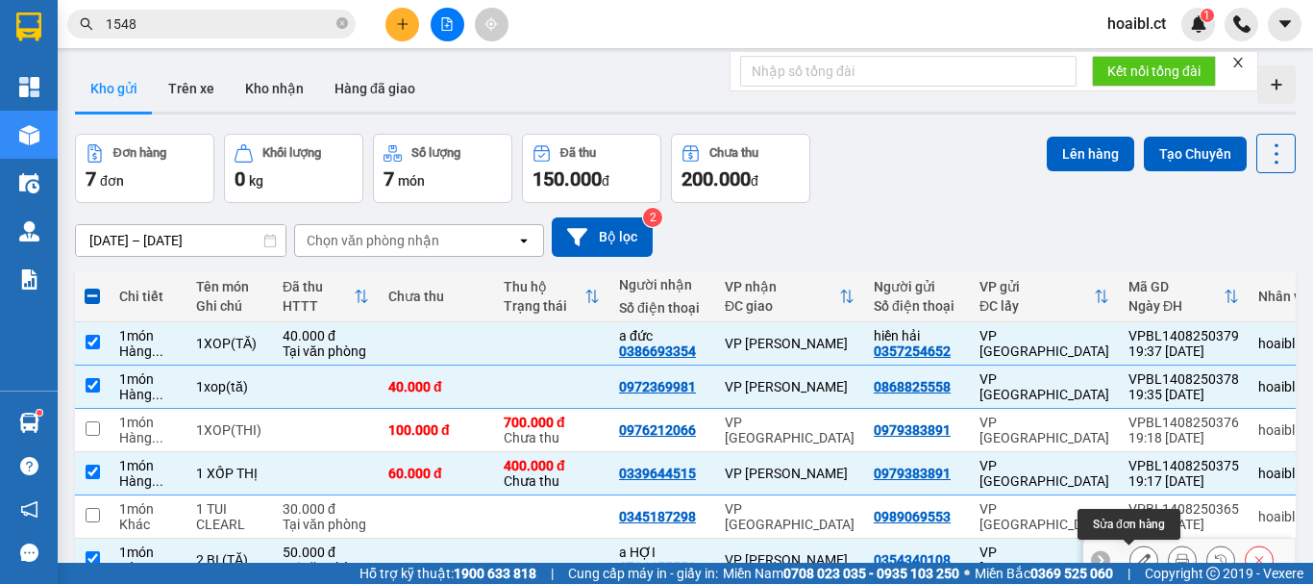
click at [1138, 553] on icon at bounding box center [1144, 559] width 13 height 13
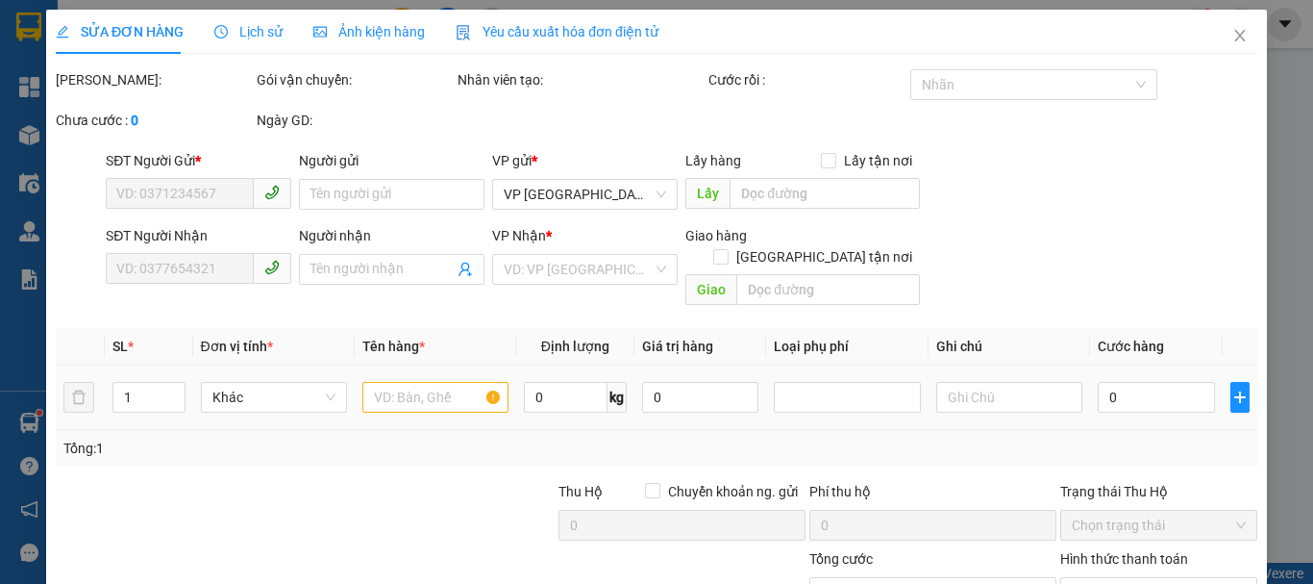
type input "0354340108"
type input "0786655558"
type input "a HỢI"
type input "50.000"
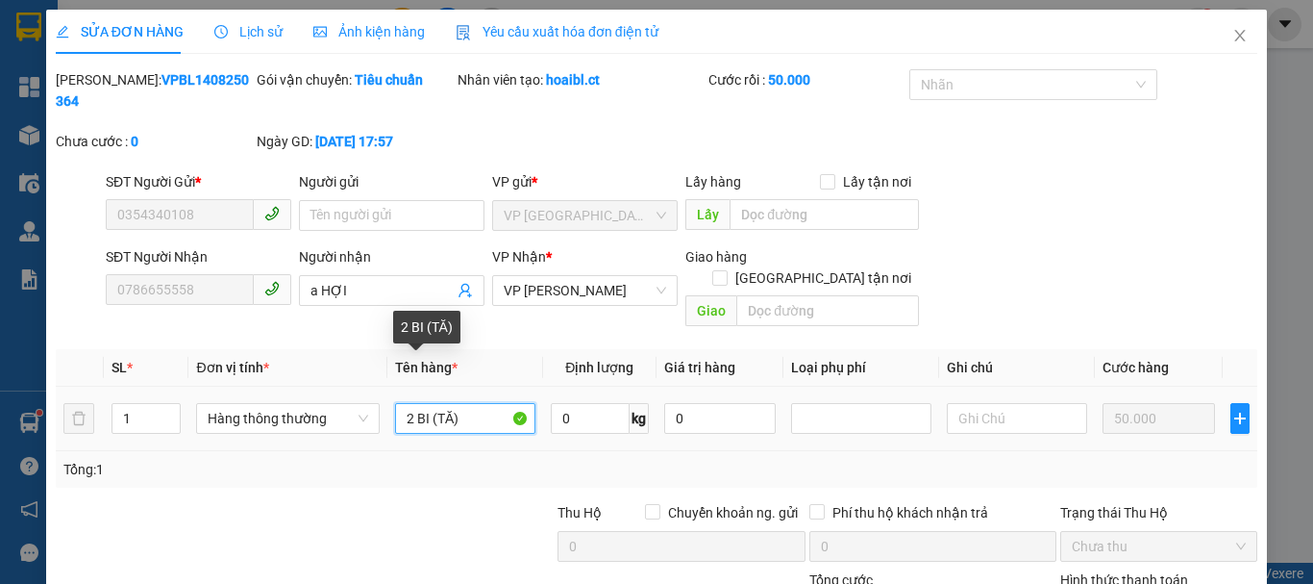
click at [415, 403] on input "2 BI (TĂ)" at bounding box center [465, 418] width 140 height 31
type input "1BI (TĂ)"
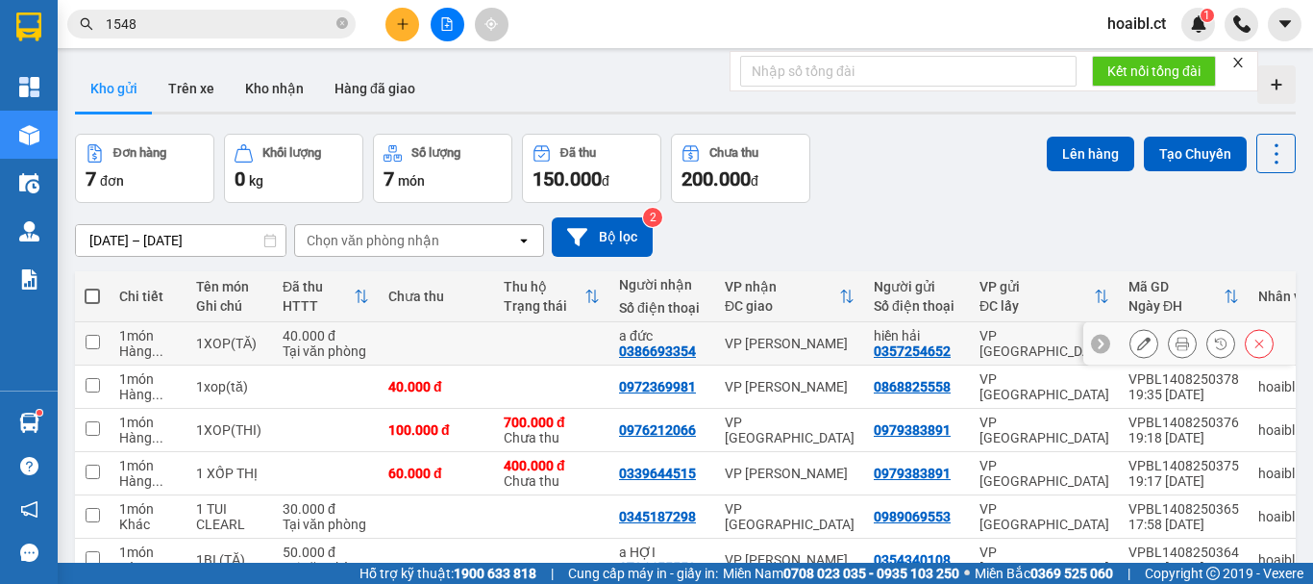
click at [751, 336] on div "VP [PERSON_NAME]" at bounding box center [790, 343] width 130 height 15
checkbox input "true"
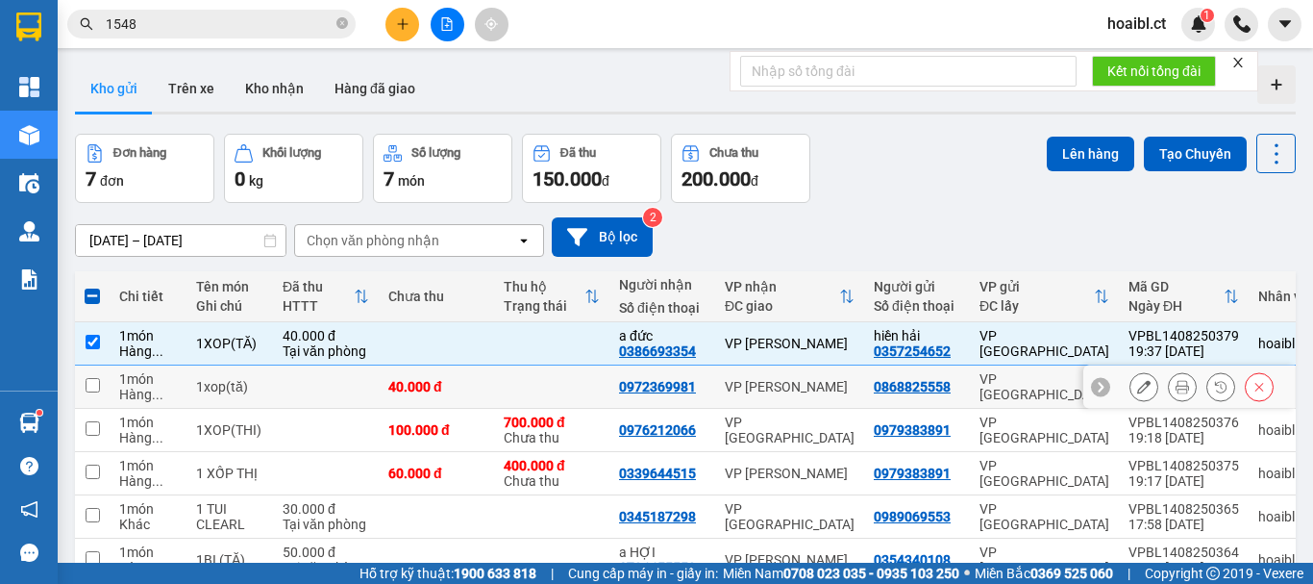
click at [759, 379] on div "VP [PERSON_NAME]" at bounding box center [790, 386] width 130 height 15
checkbox input "true"
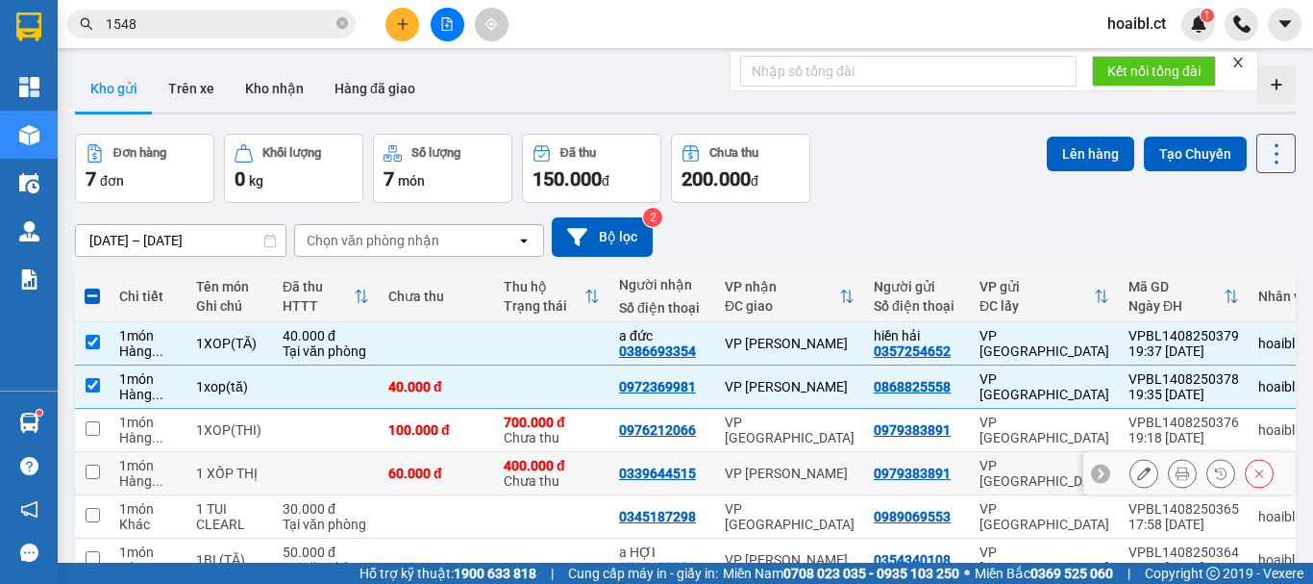
click at [750, 465] on div "VP [PERSON_NAME]" at bounding box center [790, 472] width 130 height 15
checkbox input "true"
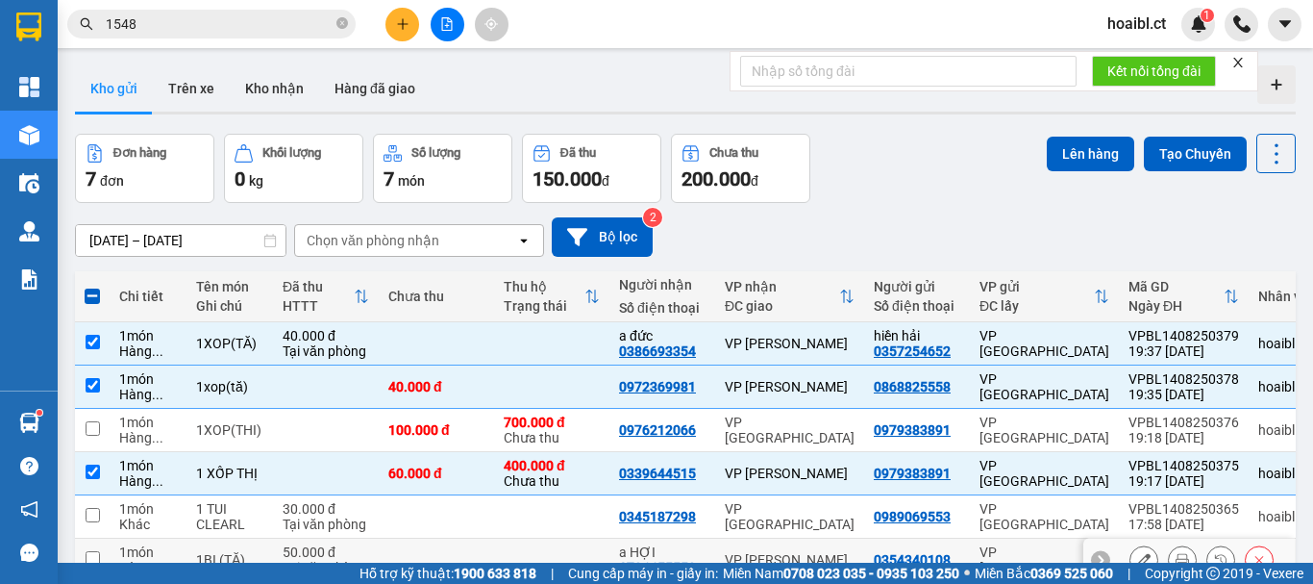
click at [743, 552] on div "VP [PERSON_NAME]" at bounding box center [790, 559] width 130 height 15
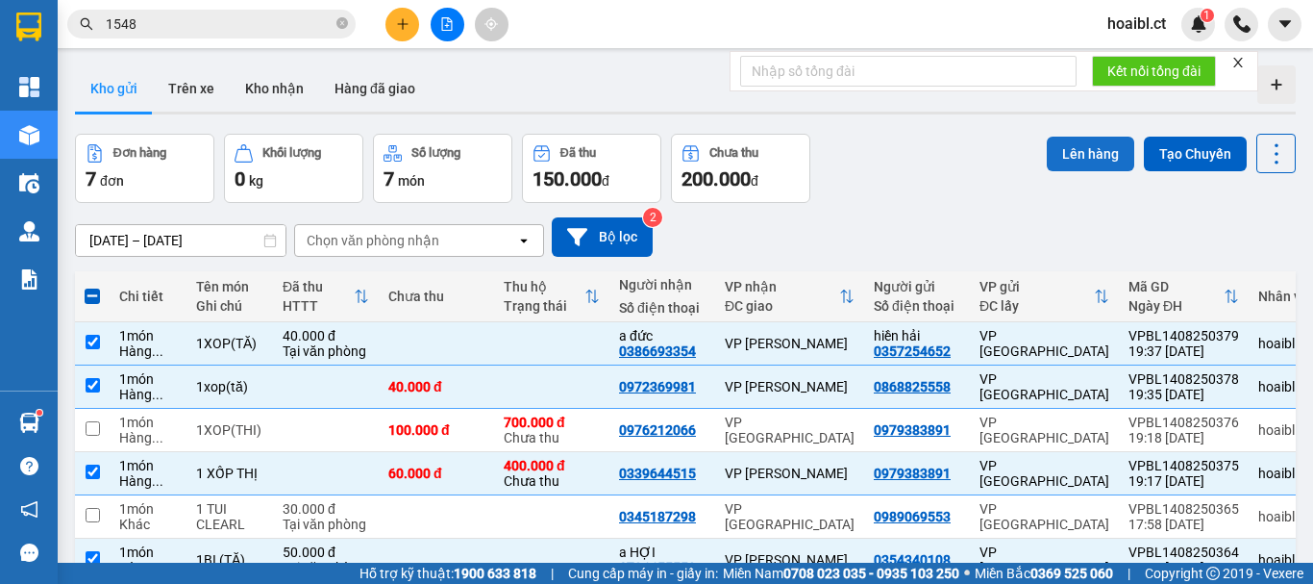
click at [1074, 163] on button "Lên hàng" at bounding box center [1091, 154] width 88 height 35
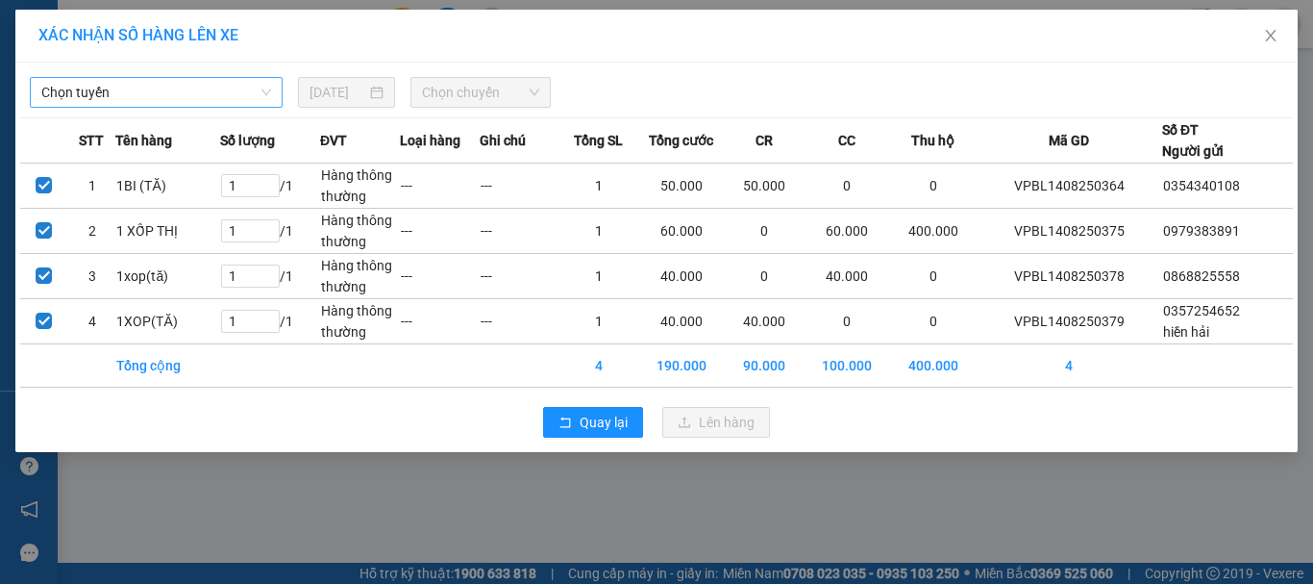
click at [172, 97] on span "Chọn tuyến" at bounding box center [156, 92] width 230 height 29
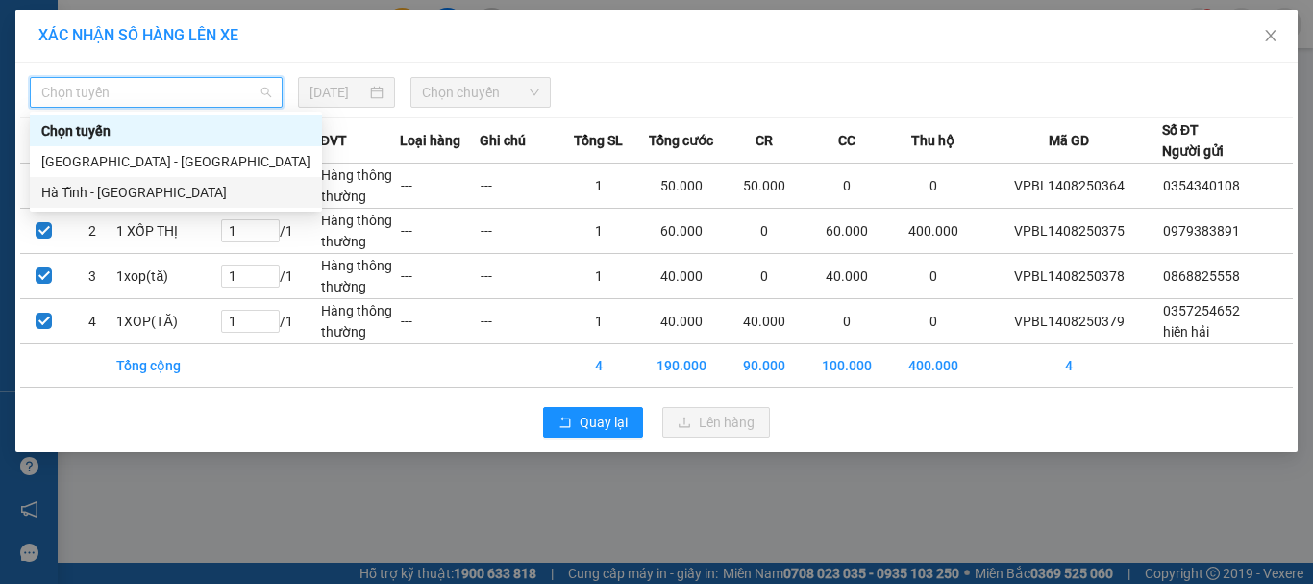
click at [146, 187] on div "Hà Tĩnh - [GEOGRAPHIC_DATA]" at bounding box center [175, 192] width 269 height 21
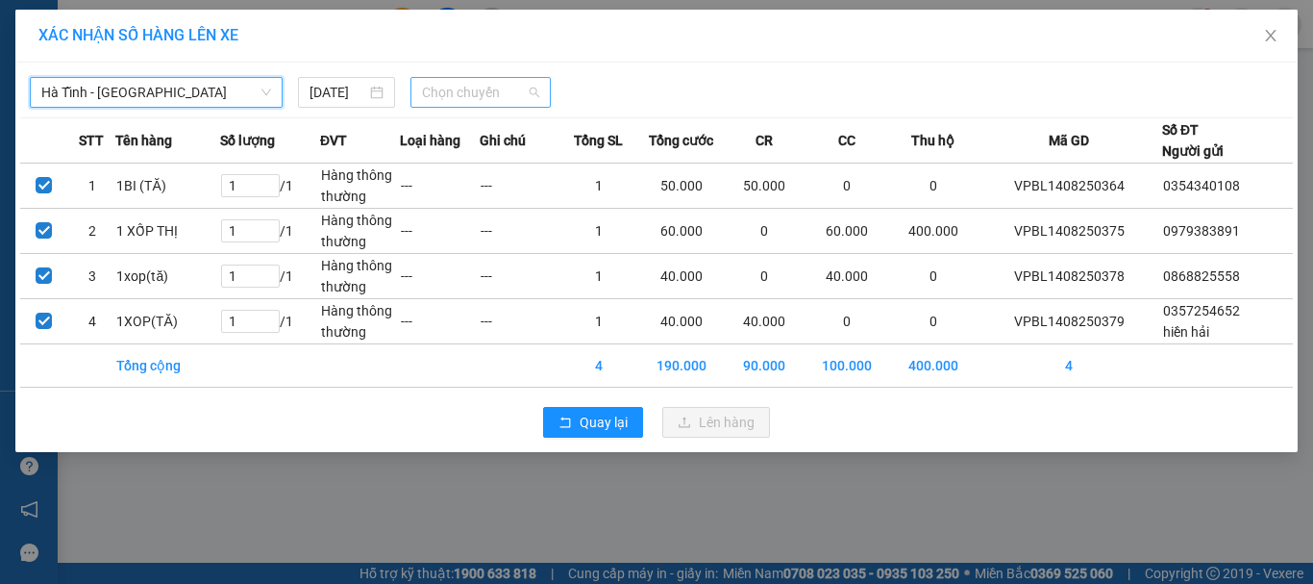
click at [443, 97] on span "Chọn chuyến" at bounding box center [481, 92] width 118 height 29
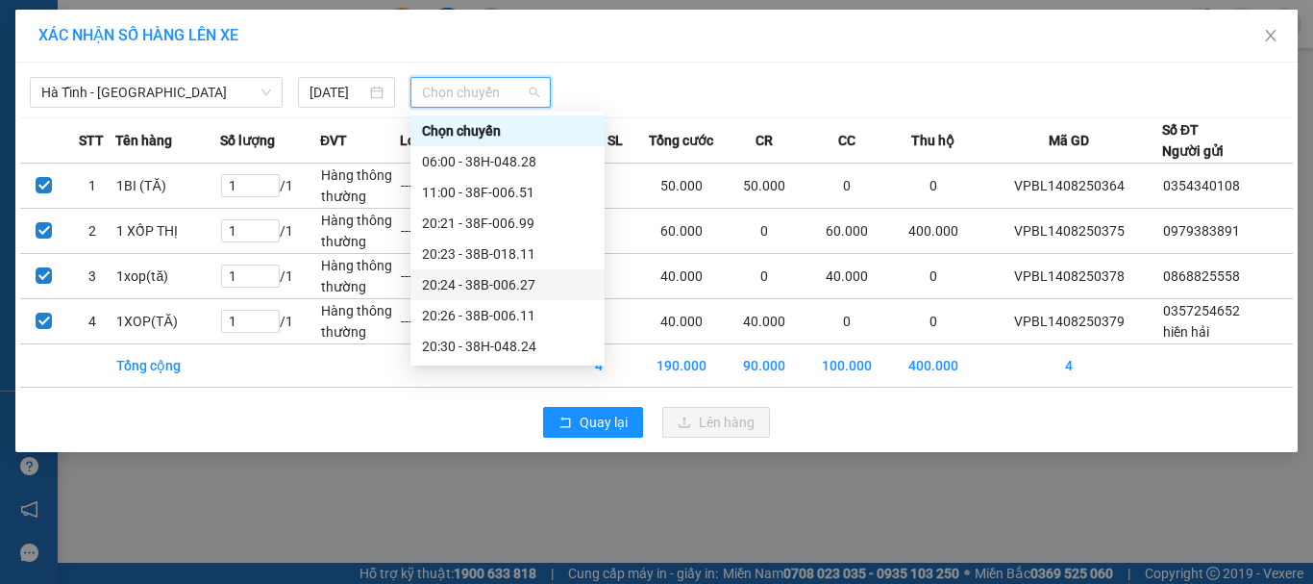
click at [504, 278] on div "20:24 - 38B-006.27" at bounding box center [507, 284] width 171 height 21
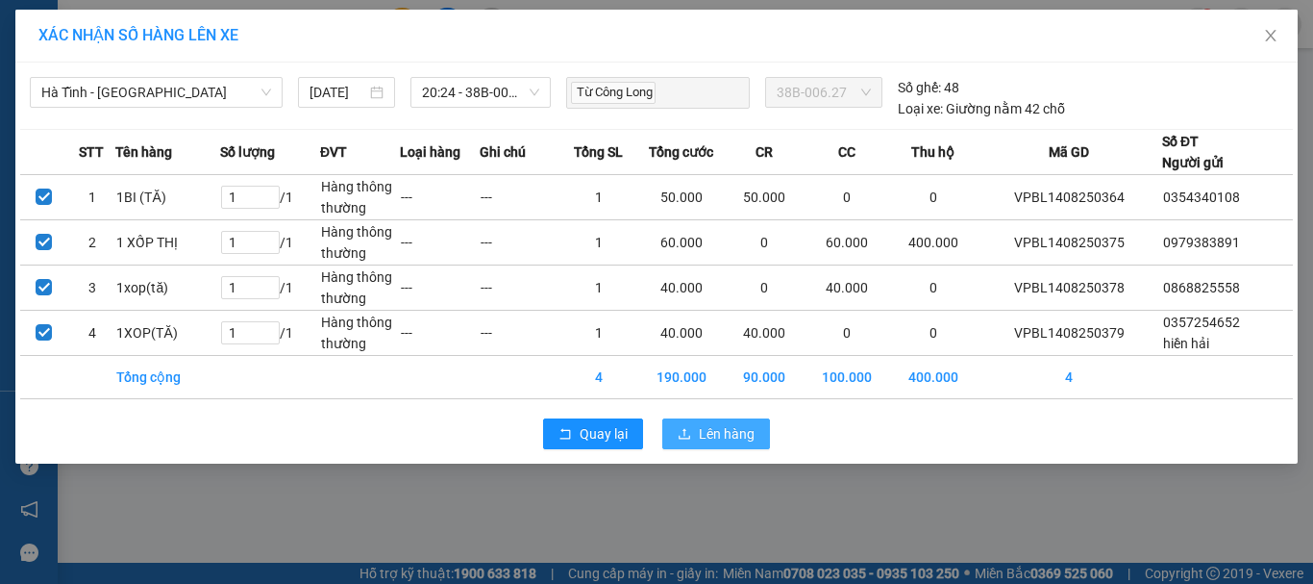
click at [717, 433] on span "Lên hàng" at bounding box center [727, 433] width 56 height 21
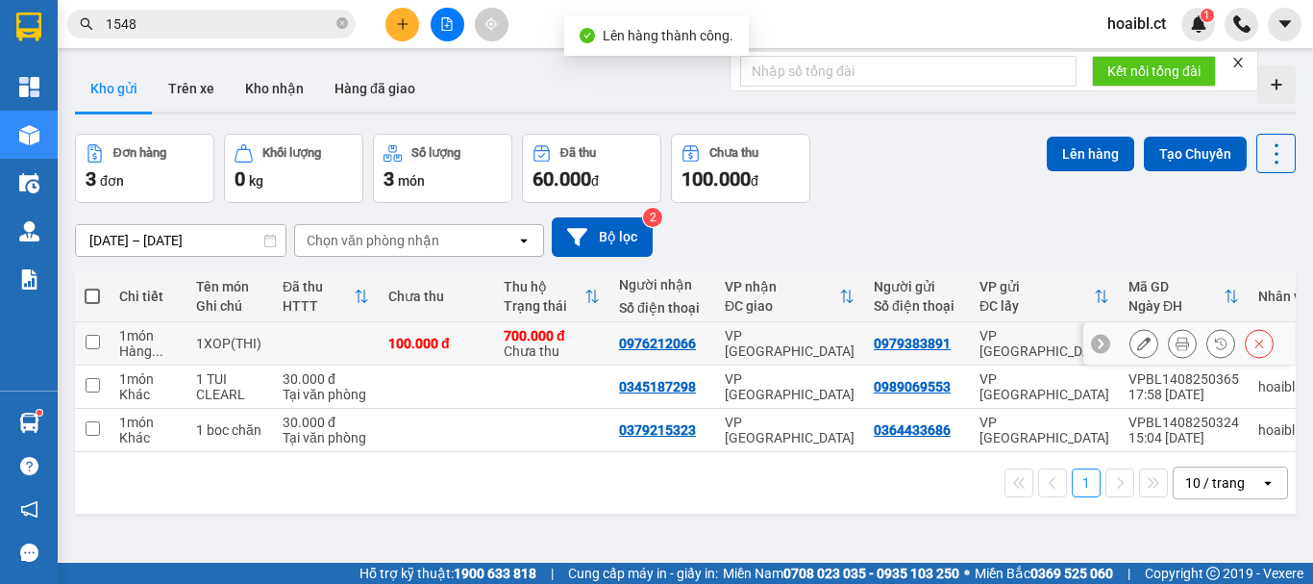
click at [792, 354] on td "VP [GEOGRAPHIC_DATA]" at bounding box center [789, 343] width 149 height 43
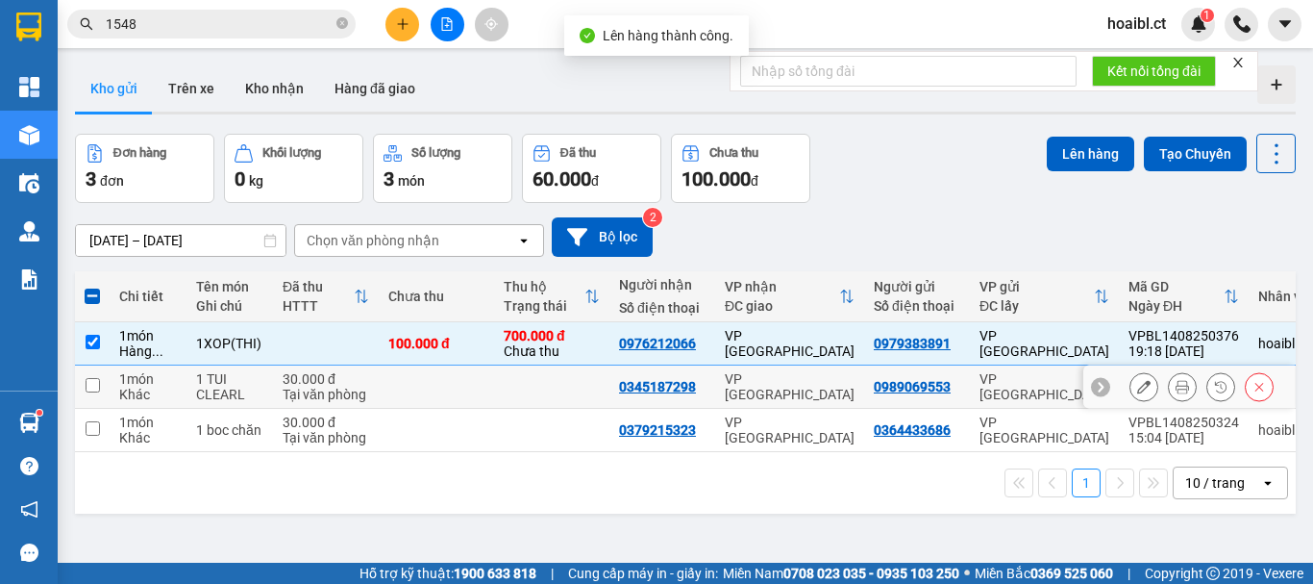
click at [783, 394] on div "VP [GEOGRAPHIC_DATA]" at bounding box center [790, 386] width 130 height 31
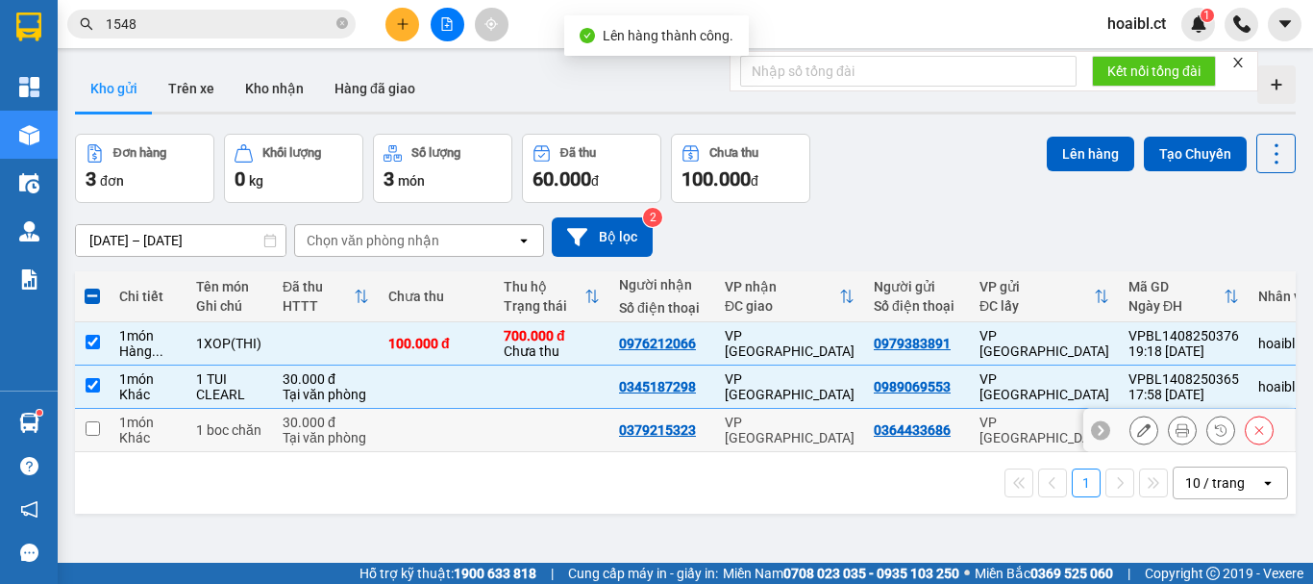
click at [781, 425] on div "VP [GEOGRAPHIC_DATA]" at bounding box center [790, 429] width 130 height 31
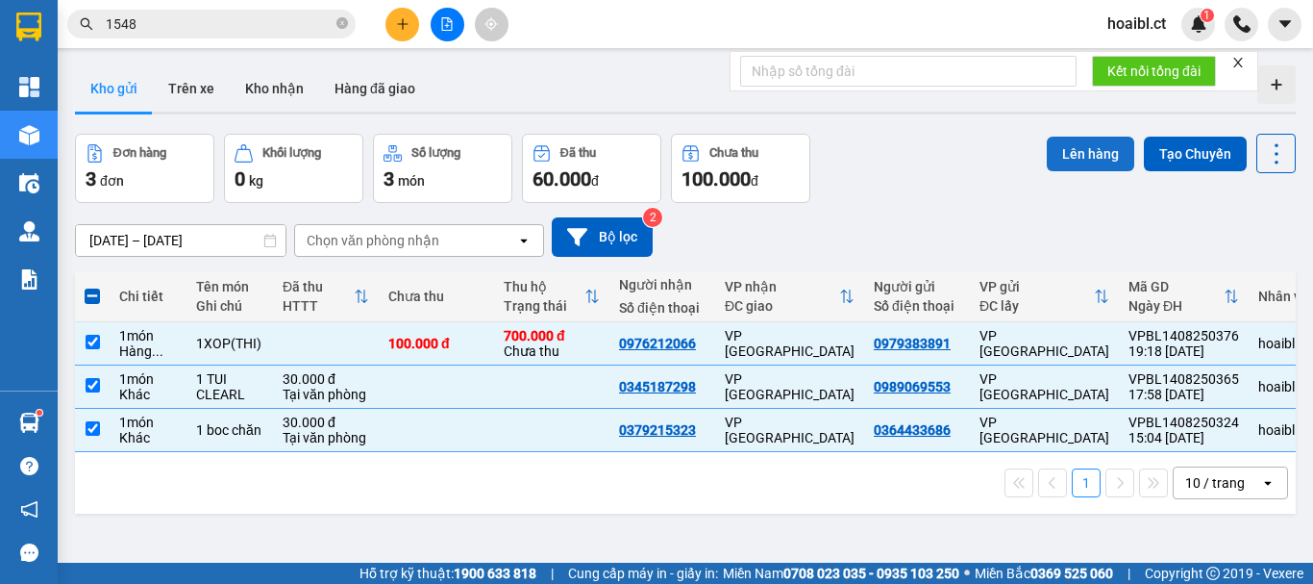
click at [1058, 156] on button "Lên hàng" at bounding box center [1091, 154] width 88 height 35
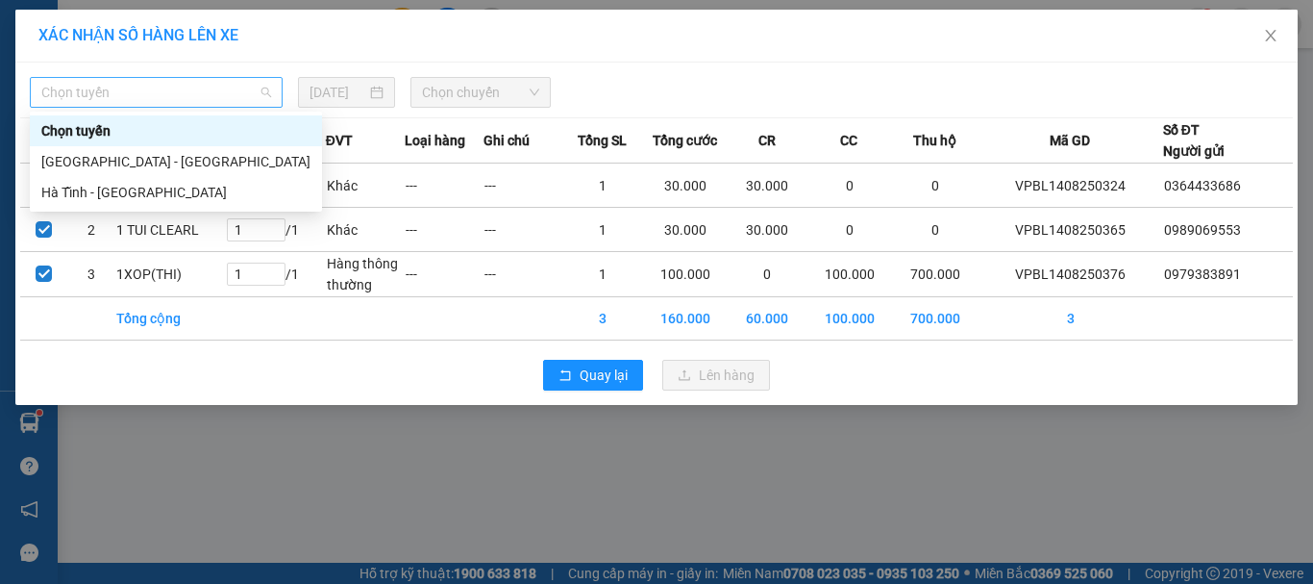
click at [217, 95] on span "Chọn tuyến" at bounding box center [156, 92] width 230 height 29
click at [163, 185] on div "Hà Tĩnh - [GEOGRAPHIC_DATA]" at bounding box center [175, 192] width 269 height 21
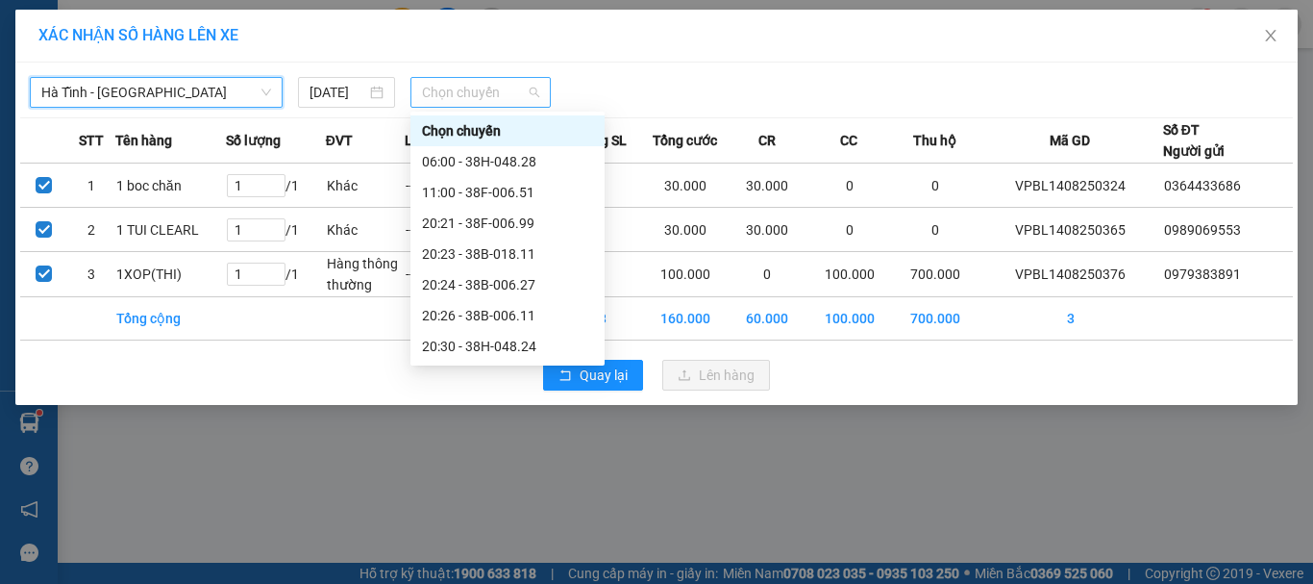
click at [450, 87] on span "Chọn chuyến" at bounding box center [481, 92] width 118 height 29
click at [508, 310] on div "20:26 - 38B-006.11" at bounding box center [507, 315] width 171 height 21
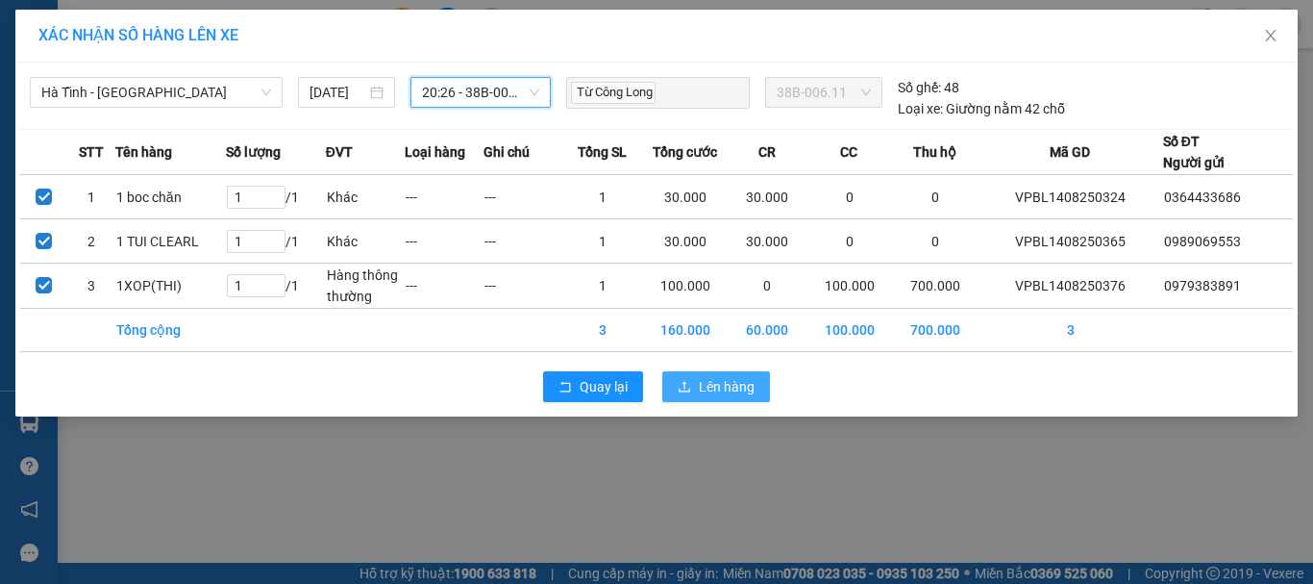
click at [702, 383] on span "Lên hàng" at bounding box center [727, 386] width 56 height 21
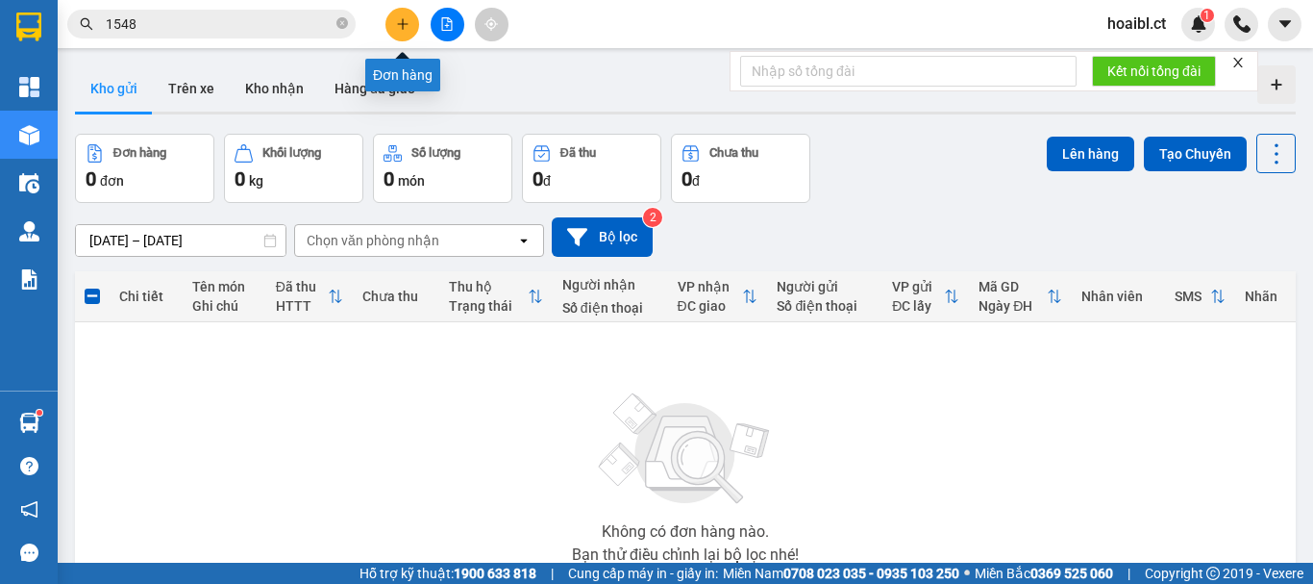
click at [406, 26] on icon "plus" at bounding box center [402, 23] width 13 height 13
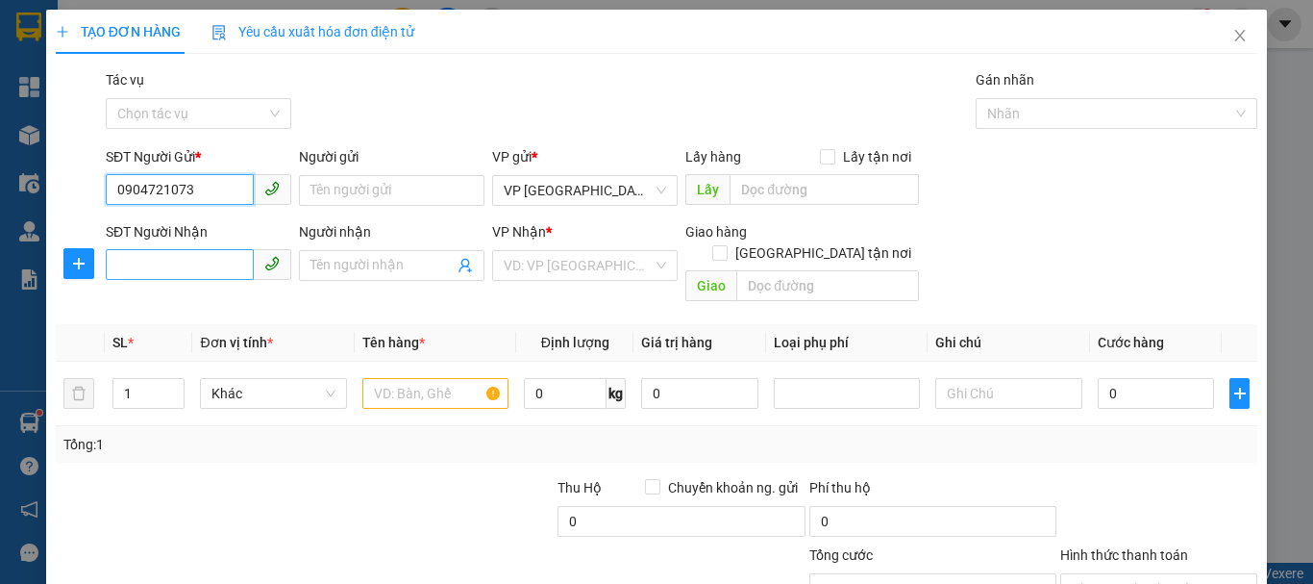
type input "0904721073"
click at [188, 257] on input "SĐT Người Nhận" at bounding box center [180, 264] width 148 height 31
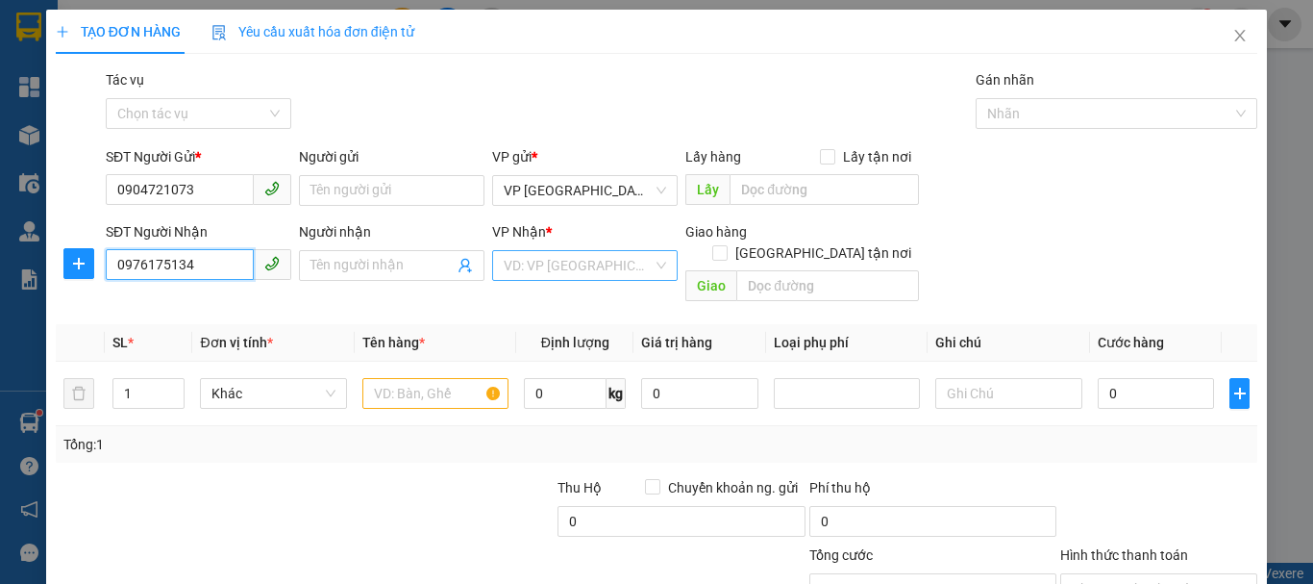
type input "0976175134"
click at [580, 262] on input "search" at bounding box center [578, 265] width 149 height 29
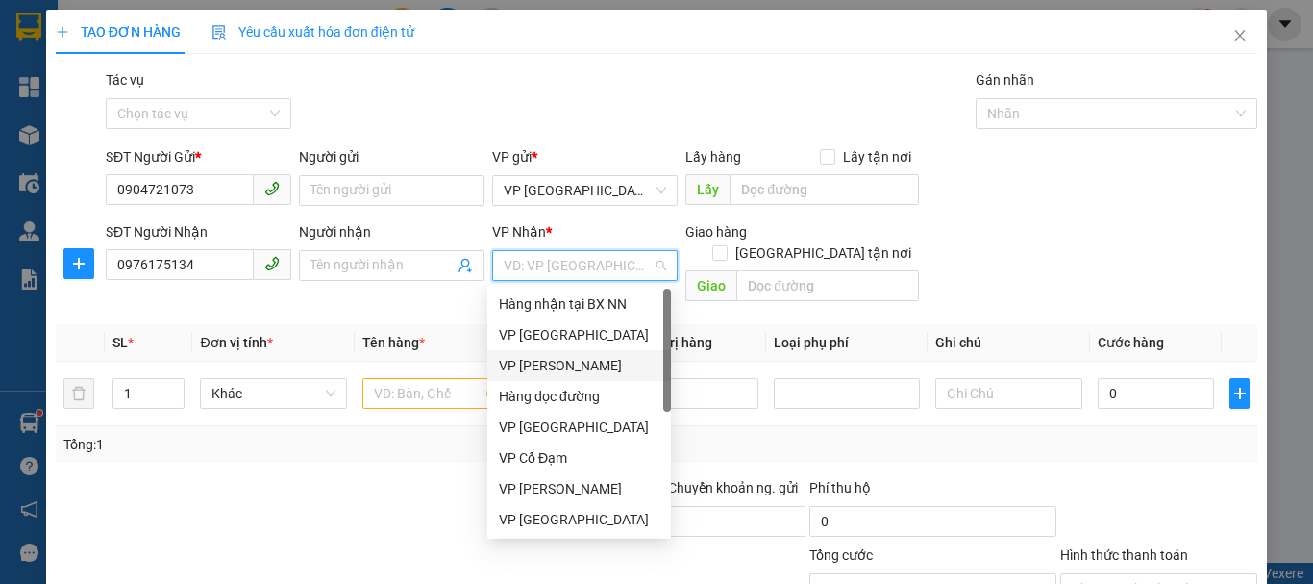
click at [563, 363] on div "VP [PERSON_NAME]" at bounding box center [579, 365] width 161 height 21
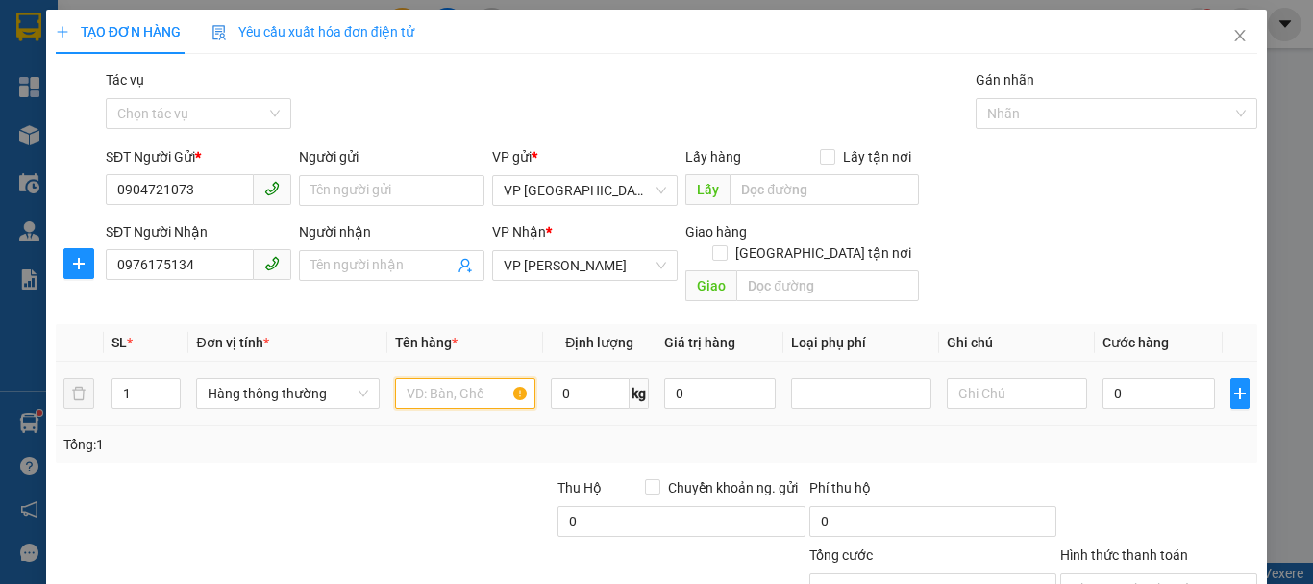
click at [414, 378] on input "text" at bounding box center [465, 393] width 140 height 31
type input "`"
type input "` XOP(TĂ)"
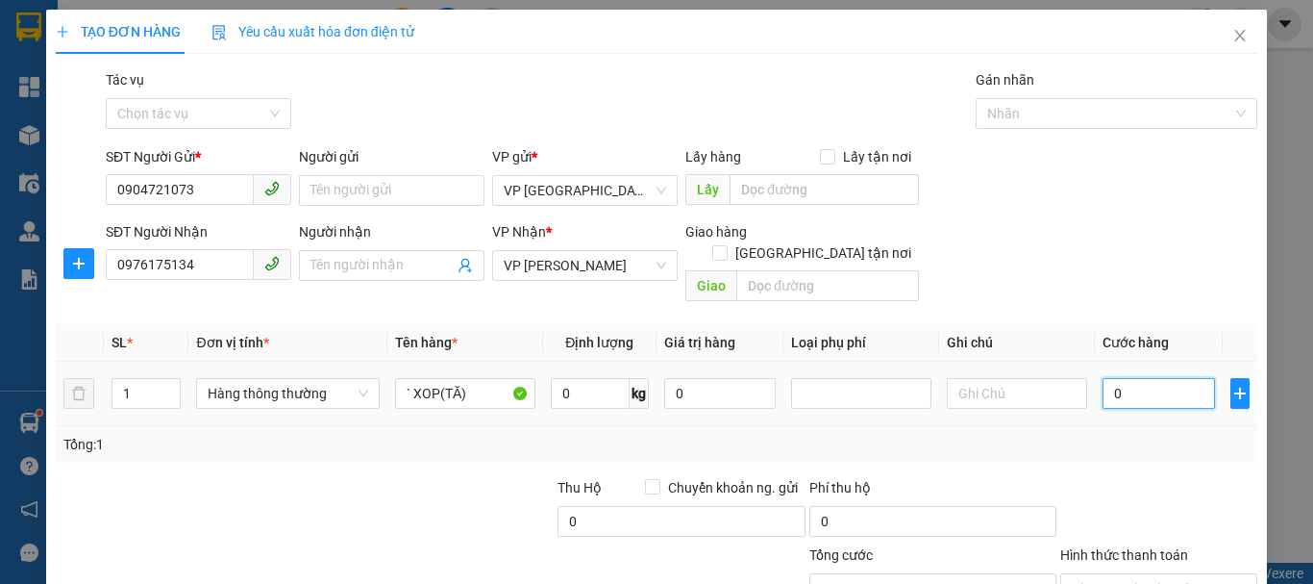
click at [1127, 378] on input "0" at bounding box center [1159, 393] width 113 height 31
type input "4"
type input "40"
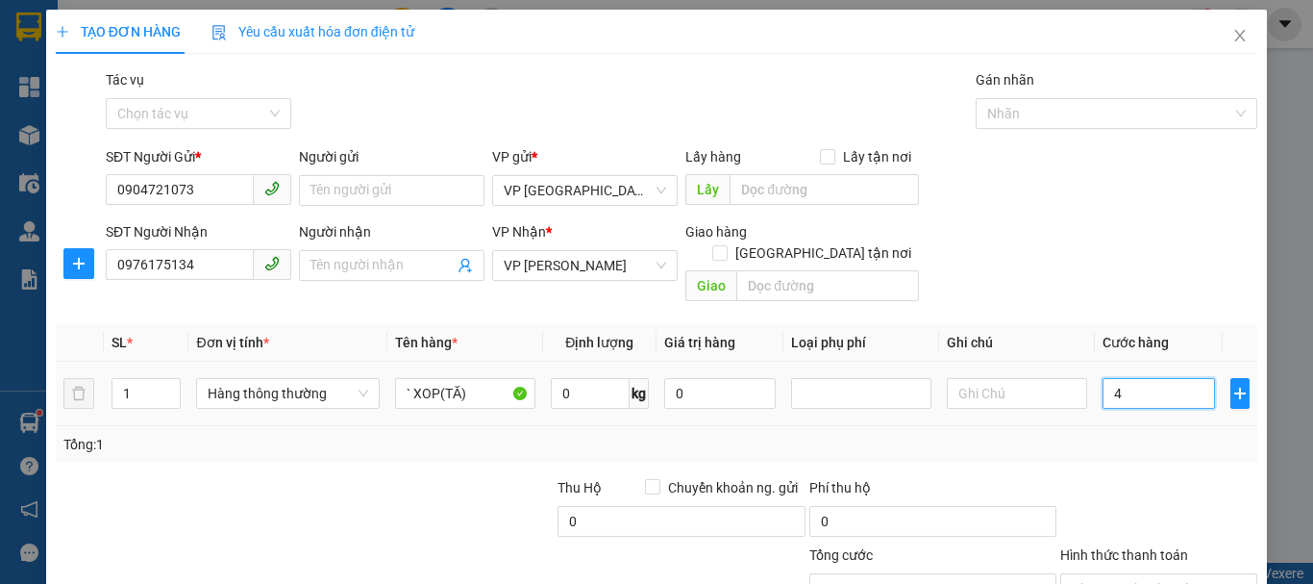
type input "40"
type input "40.000"
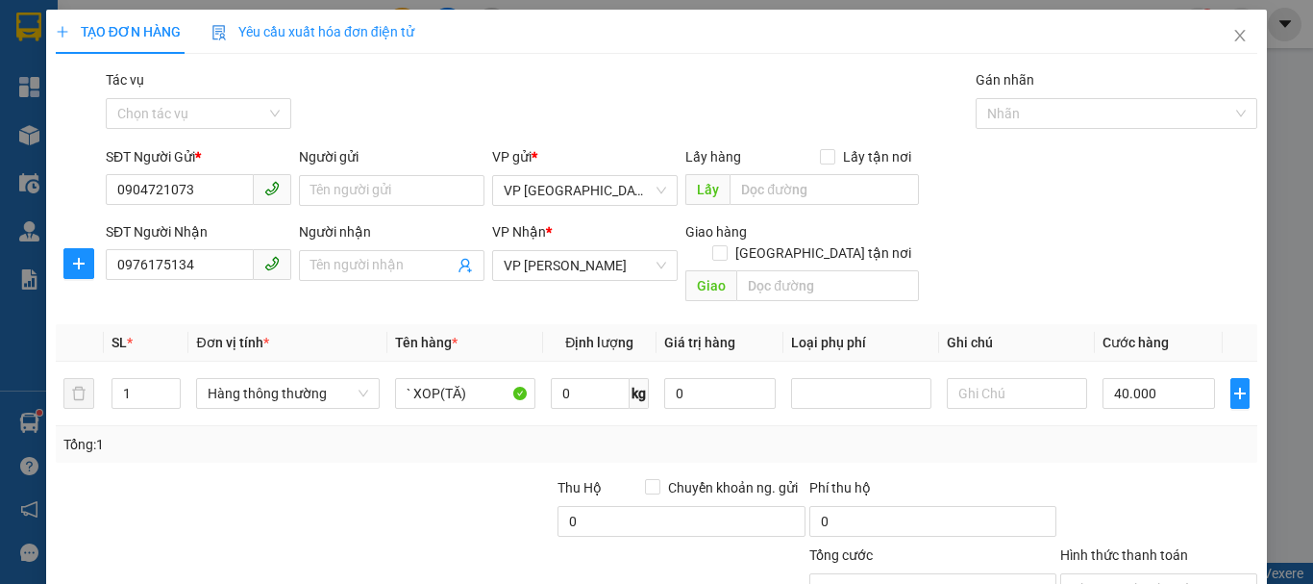
click at [1162, 477] on div at bounding box center [1159, 510] width 201 height 67
click at [1121, 574] on input "Hình thức thanh toán" at bounding box center [1152, 588] width 161 height 29
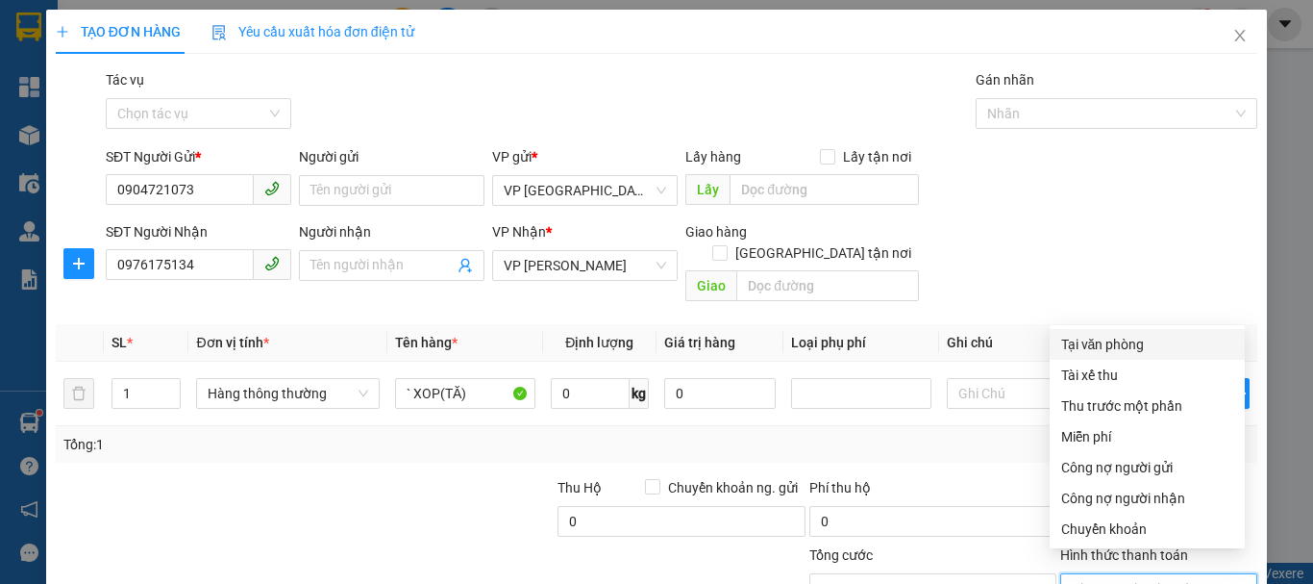
click at [1096, 334] on div "Tại văn phòng" at bounding box center [1148, 344] width 172 height 21
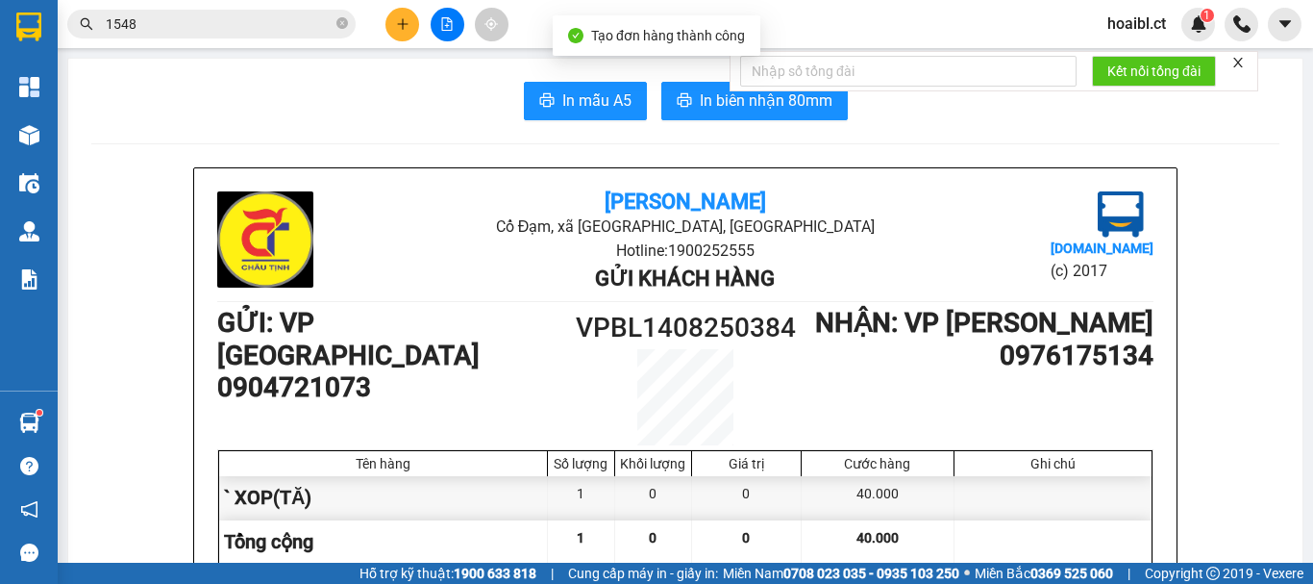
click at [586, 93] on span "In mẫu A5" at bounding box center [597, 100] width 69 height 24
